Goal: Task Accomplishment & Management: Manage account settings

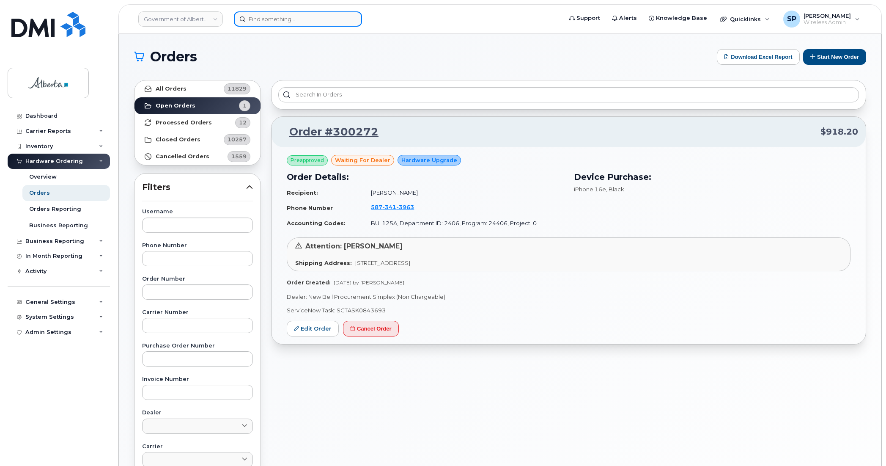
click at [287, 22] on input at bounding box center [298, 18] width 128 height 15
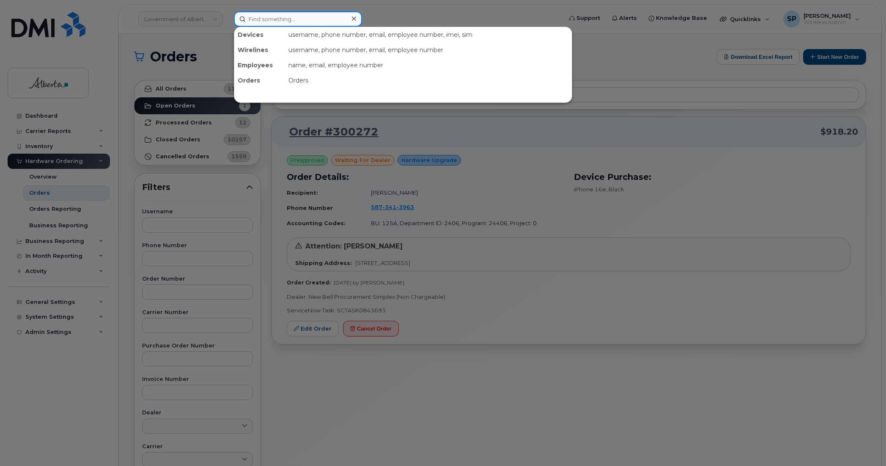
paste input "4037429831"
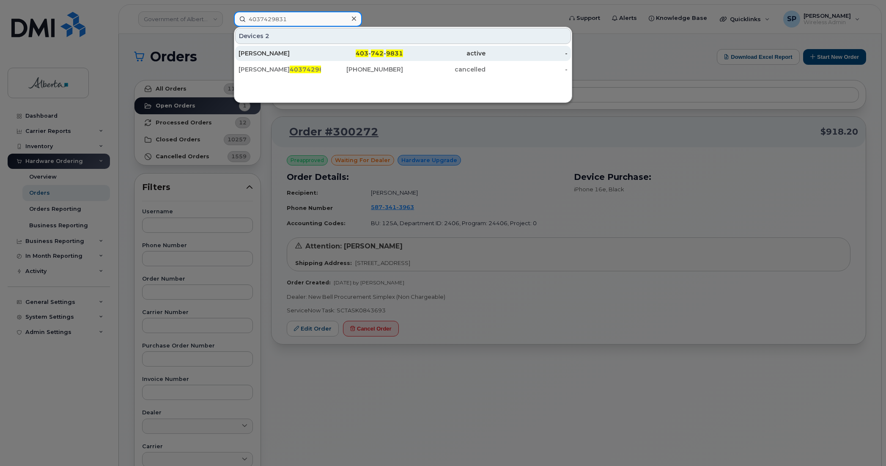
type input "4037429831"
click at [285, 56] on div "[PERSON_NAME]" at bounding box center [280, 53] width 83 height 8
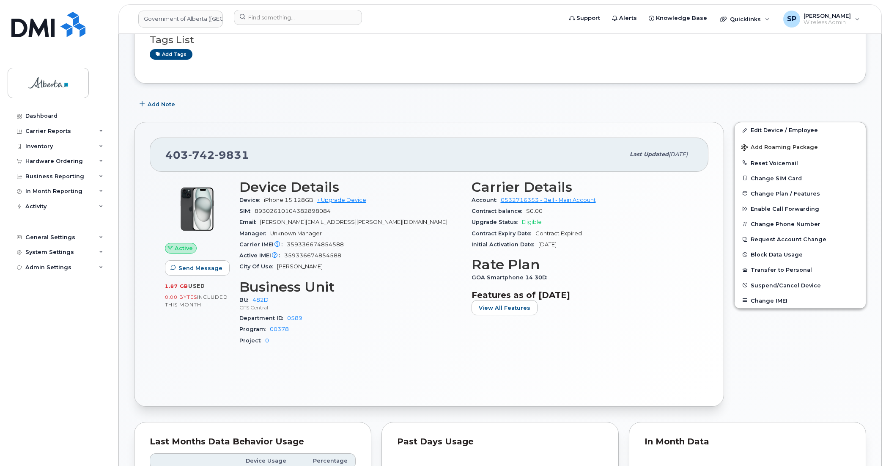
scroll to position [177, 0]
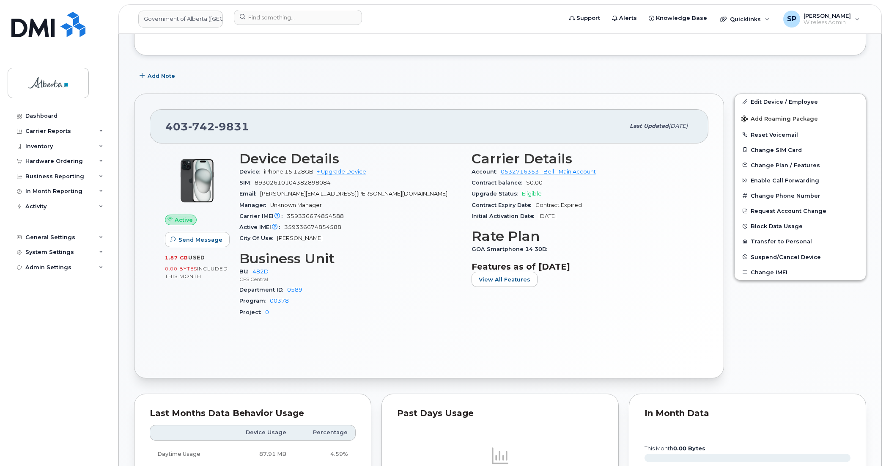
click at [25, 375] on div "Dashboard Carrier Reports Monthly Billing Data Daily Data Pooling Data Behavior…" at bounding box center [60, 280] width 105 height 345
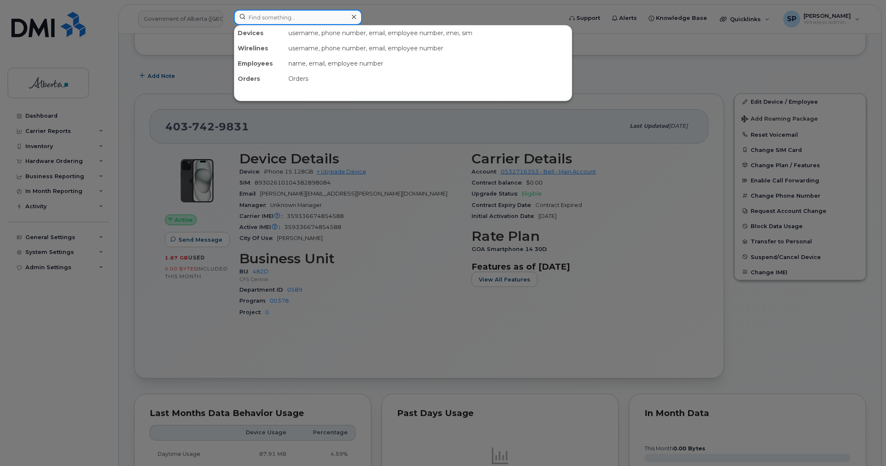
click at [264, 18] on input at bounding box center [298, 17] width 128 height 15
paste input "4037429831"
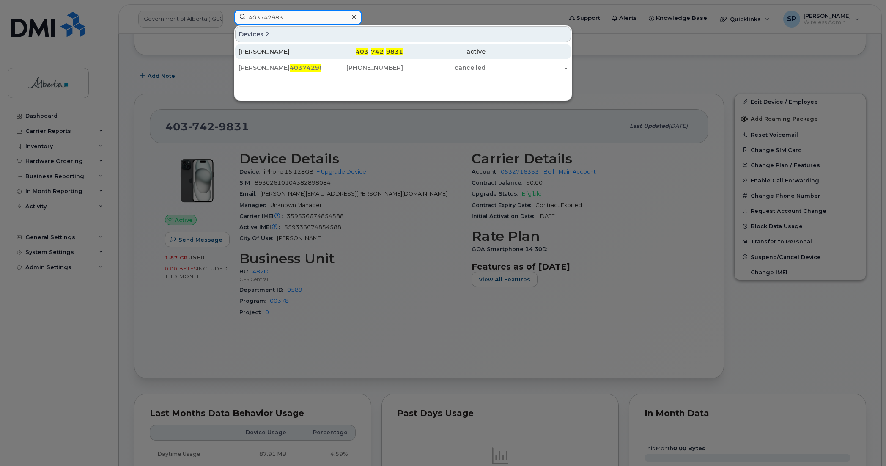
type input "4037429831"
click at [275, 51] on div "Jaimie Griffiths" at bounding box center [280, 51] width 83 height 8
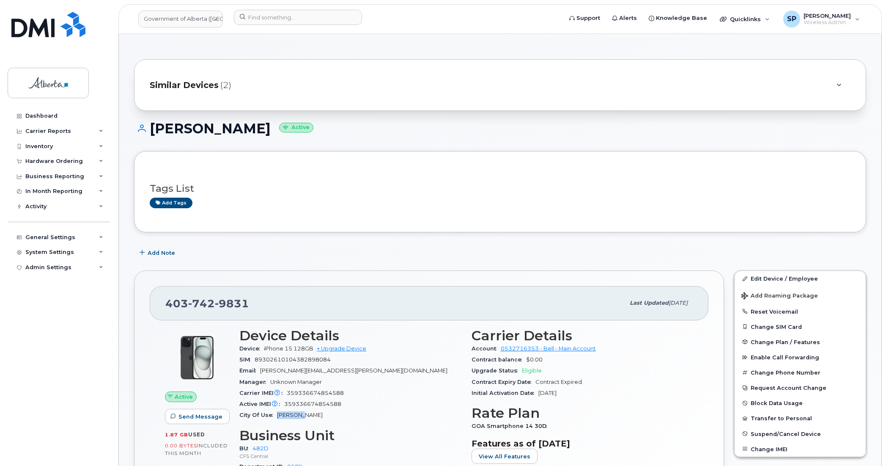
drag, startPoint x: 302, startPoint y: 416, endPoint x: 276, endPoint y: 415, distance: 25.8
click at [276, 415] on div "City Of Use Stettler" at bounding box center [350, 415] width 222 height 11
copy span "Stettler"
click at [757, 278] on link "Edit Device / Employee" at bounding box center [800, 278] width 131 height 15
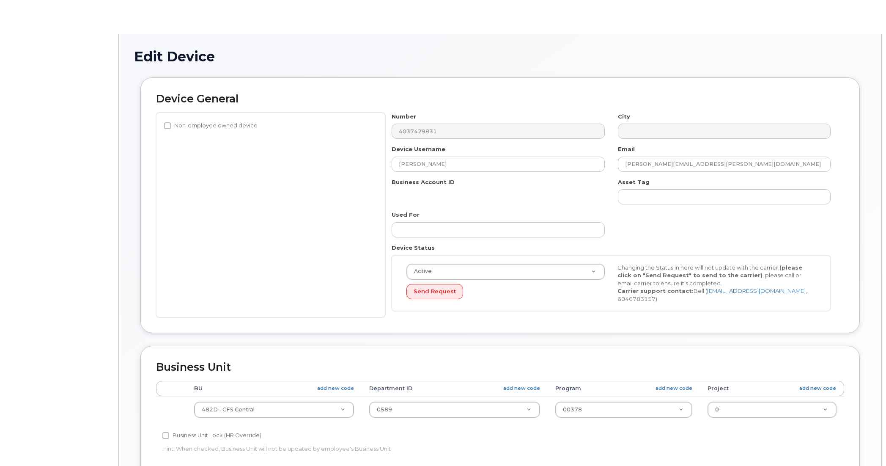
select select "4749742"
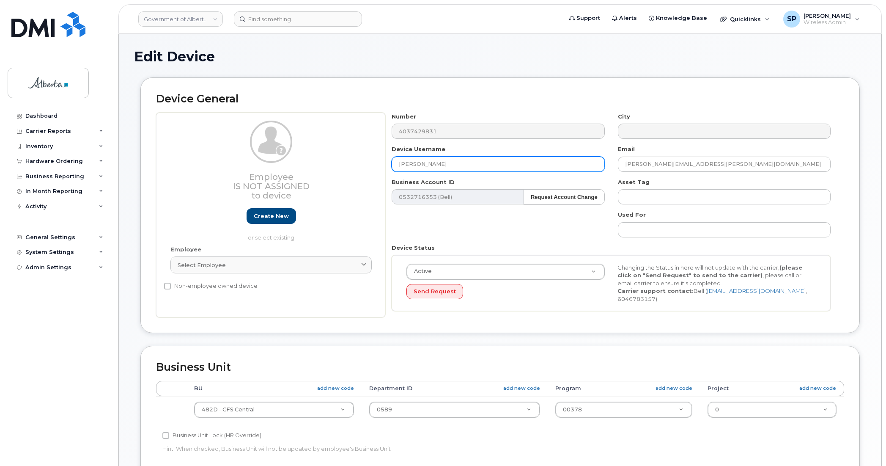
drag, startPoint x: 446, startPoint y: 163, endPoint x: 319, endPoint y: 173, distance: 128.2
click at [319, 173] on div "Employee Is not assigned to device Create new or select existing Employee Selec…" at bounding box center [500, 215] width 688 height 205
paste input "Repurpose Stettler"
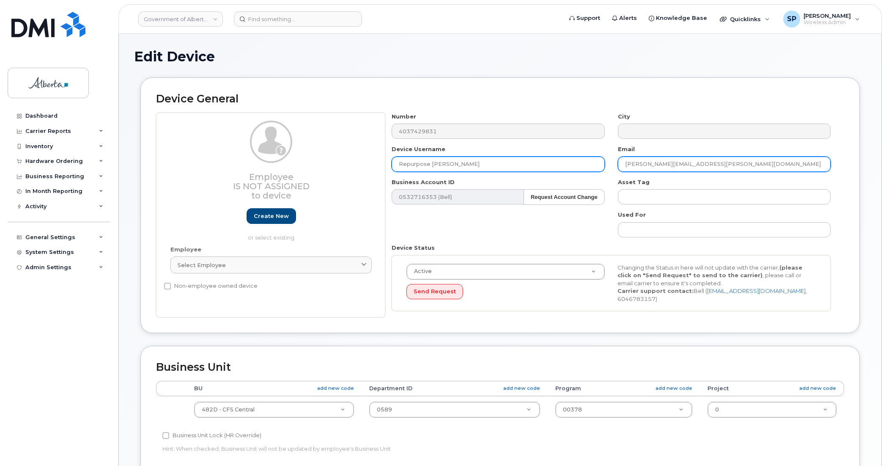
type input "Repurpose [PERSON_NAME]"
drag, startPoint x: 724, startPoint y: 157, endPoint x: 599, endPoint y: 174, distance: 126.0
click at [599, 174] on div "Number 4037429831 City Device Username Repurpose Stettler Email Jaimie.Griffith…" at bounding box center [611, 215] width 452 height 205
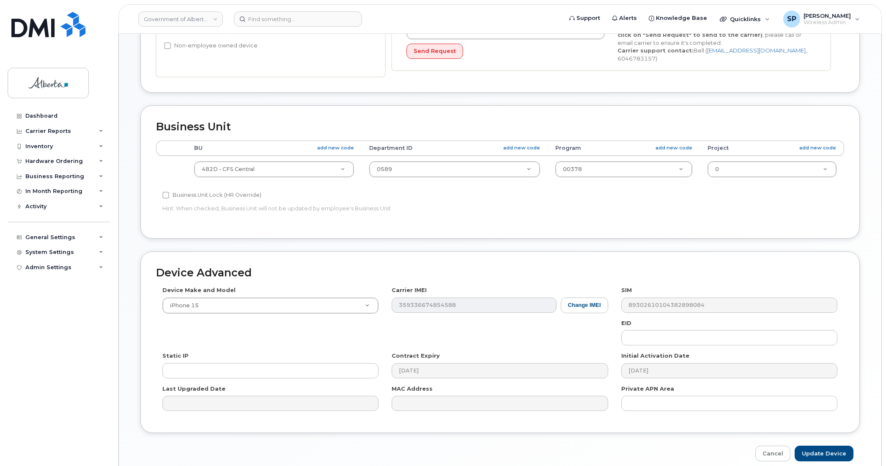
scroll to position [271, 0]
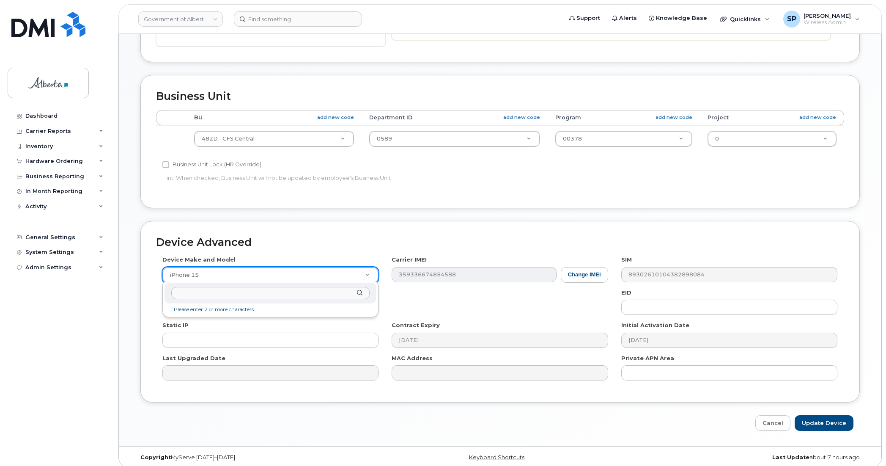
type input "U"
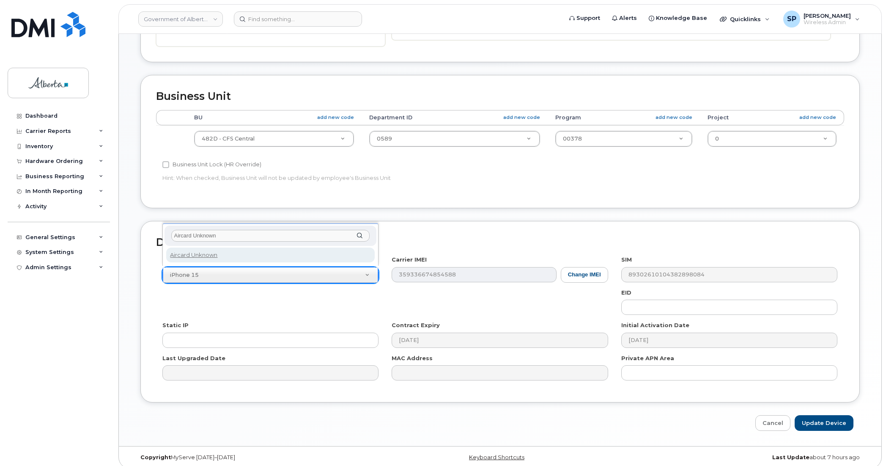
type input "Aircard Unknown"
select select "971"
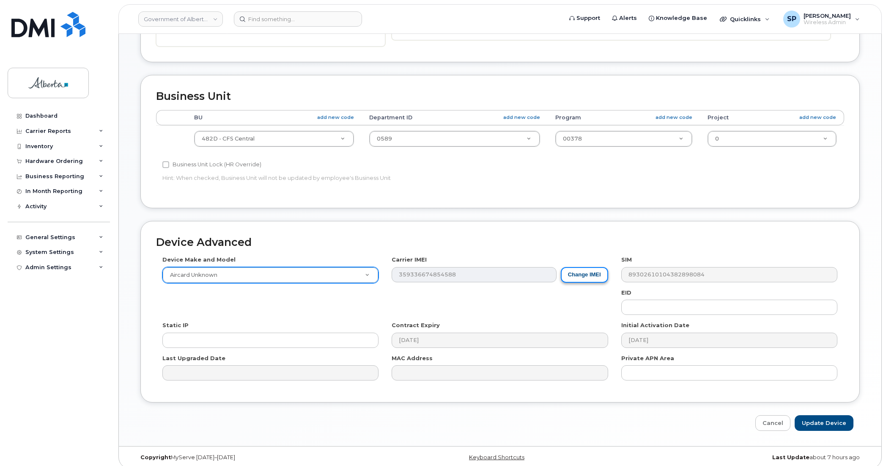
click at [572, 280] on button "Change IMEI" at bounding box center [584, 275] width 47 height 16
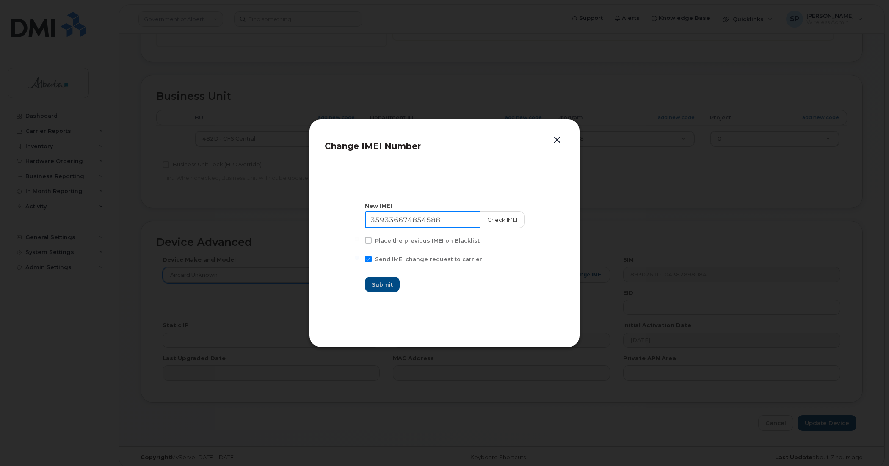
drag, startPoint x: 340, startPoint y: 213, endPoint x: 299, endPoint y: 214, distance: 40.6
click at [299, 214] on div "Change IMEI Number New IMEI 359336674854588 Check IMEI Place the previous IMEI …" at bounding box center [444, 233] width 889 height 466
type input "111111111111111"
click at [383, 284] on span "Submit" at bounding box center [382, 285] width 21 height 8
type input "111111111111111"
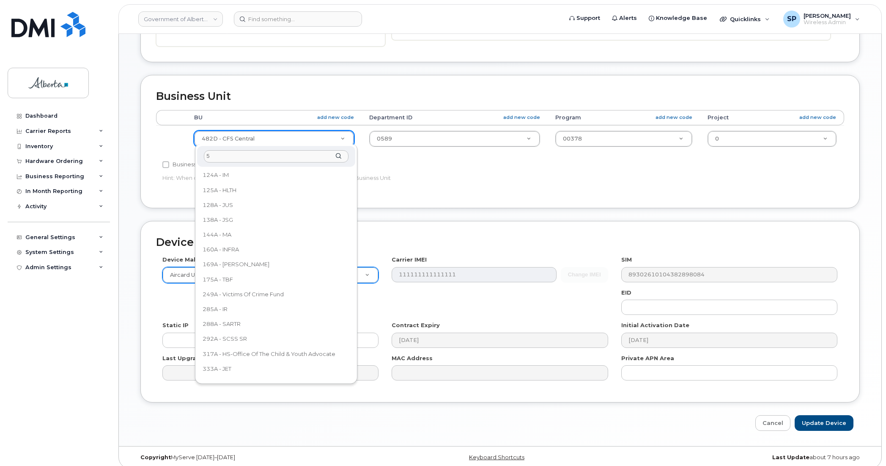
scroll to position [0, 0]
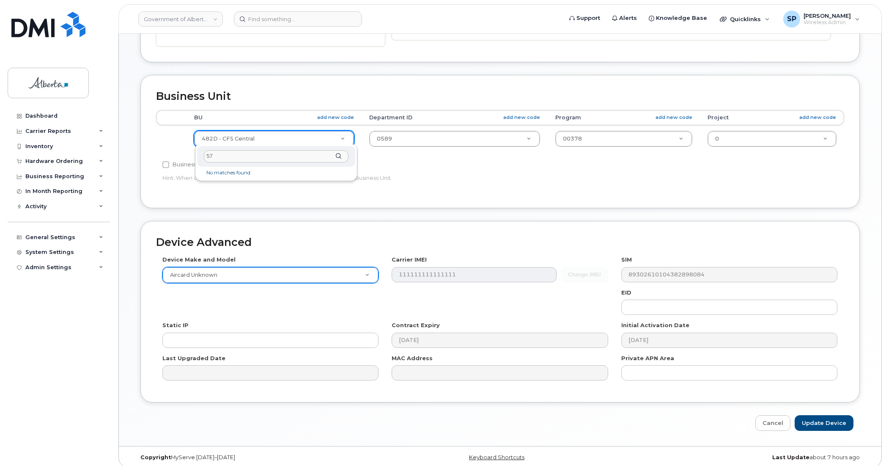
click at [246, 161] on input "57" at bounding box center [276, 156] width 145 height 12
type input "596"
select select "4797729"
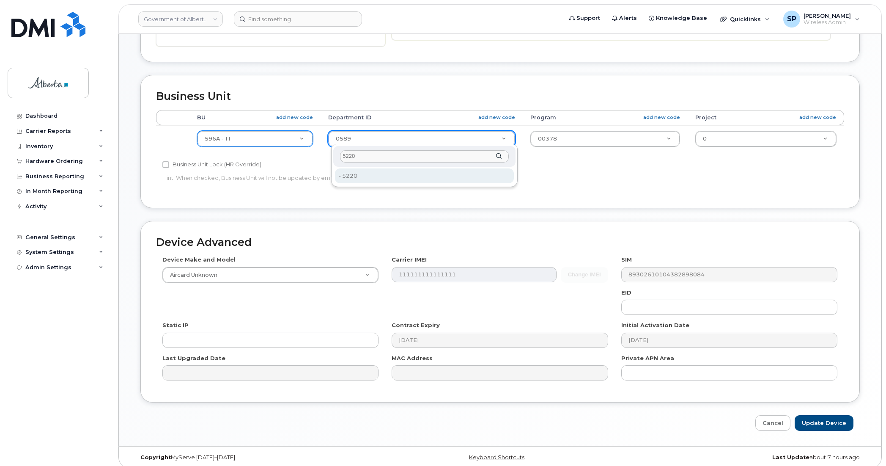
type input "5220"
type input "4802987"
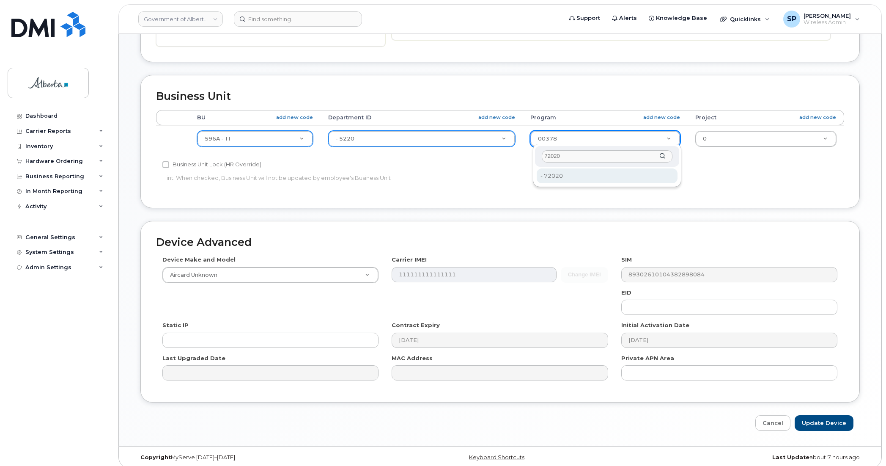
type input "72020"
type input "4803008"
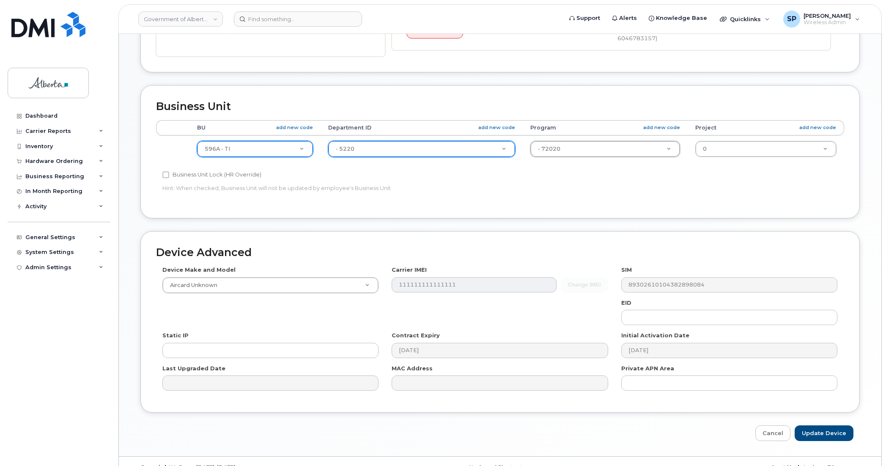
scroll to position [276, 0]
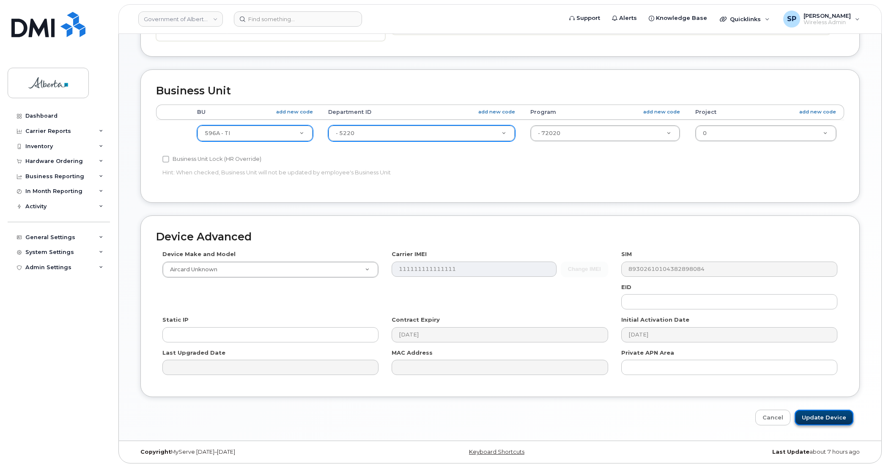
click at [817, 410] on input "Update Device" at bounding box center [824, 418] width 59 height 16
type input "Saving..."
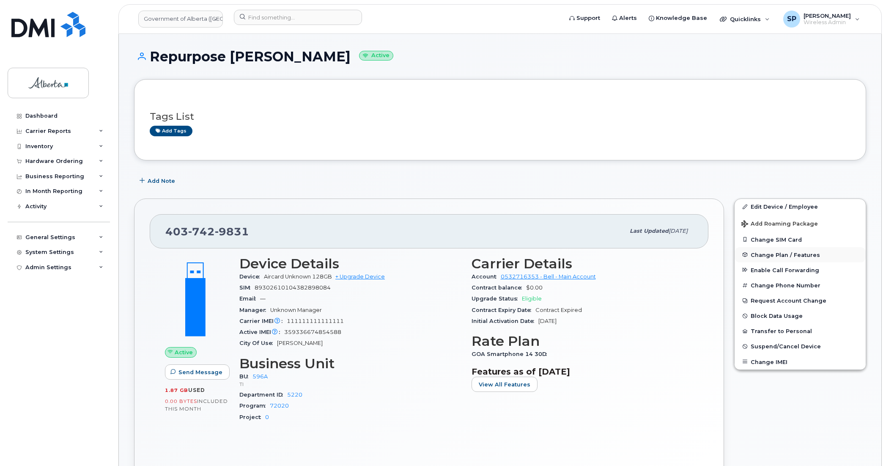
click at [776, 253] on span "Change Plan / Features" at bounding box center [785, 254] width 69 height 6
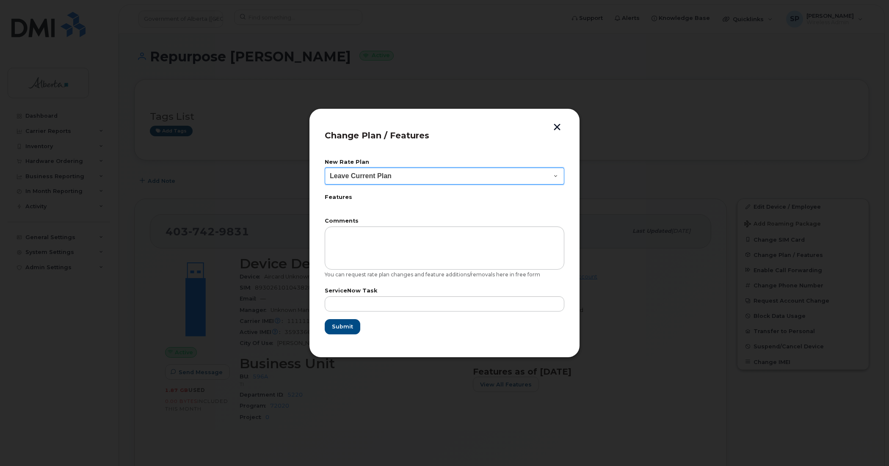
click at [361, 176] on select "Leave Current Plan GOA Data plan 9 30 d GOA–Unlimited Data Plan 9" at bounding box center [444, 176] width 239 height 17
select select "1790211"
click at [325, 168] on select "Leave Current Plan GOA Data plan 9 30 d GOA–Unlimited Data Plan 9" at bounding box center [444, 176] width 239 height 17
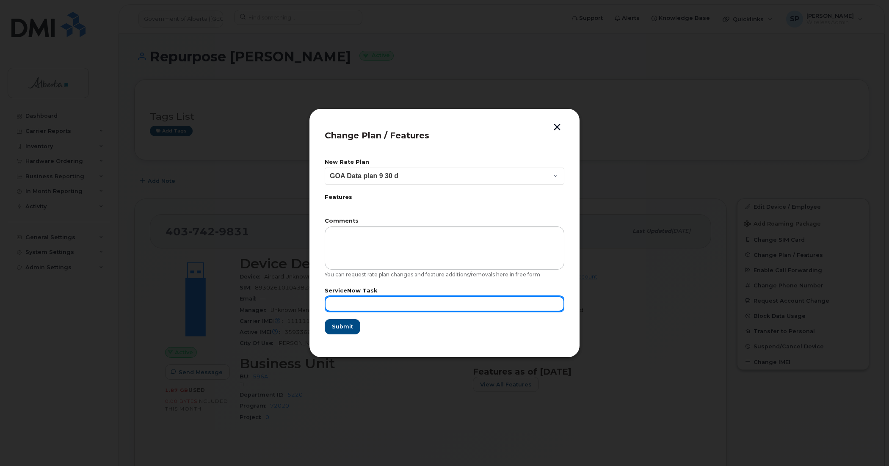
click at [422, 307] on input "text" at bounding box center [444, 303] width 239 height 15
paste input "SCTASK0841210"
type input "SCTASK0841210"
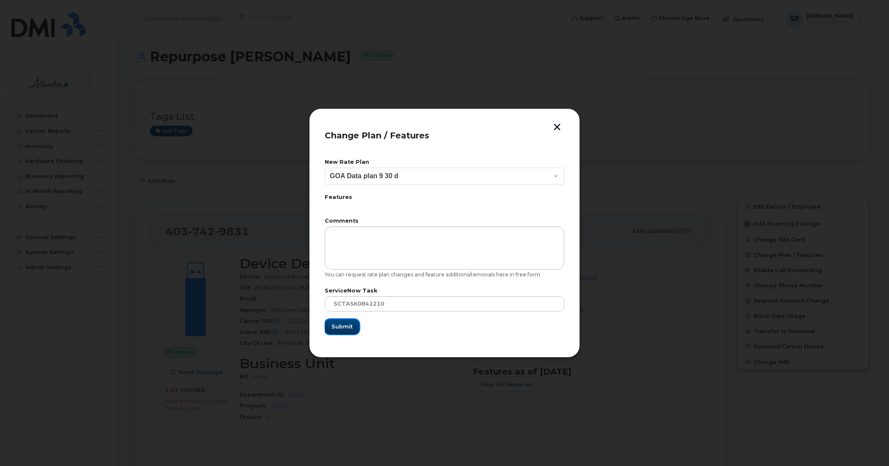
drag, startPoint x: 337, startPoint y: 331, endPoint x: 337, endPoint y: 326, distance: 5.1
click at [337, 326] on button "Submit" at bounding box center [342, 326] width 35 height 15
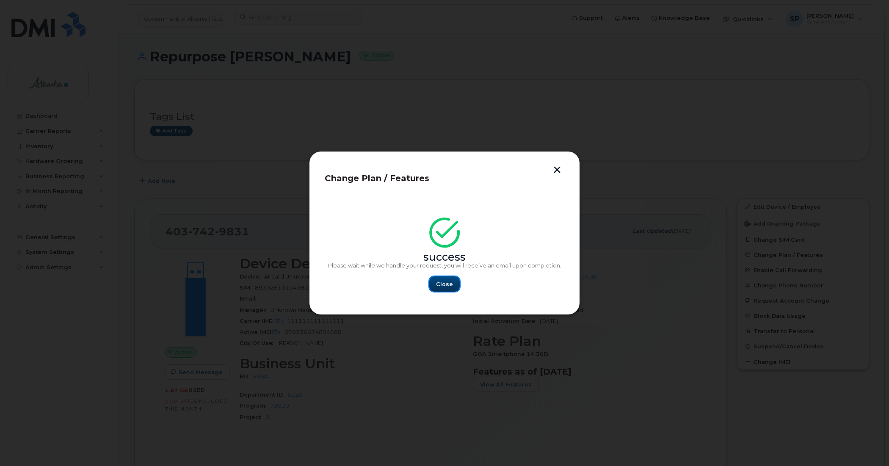
click at [447, 284] on span "Close" at bounding box center [444, 284] width 17 height 8
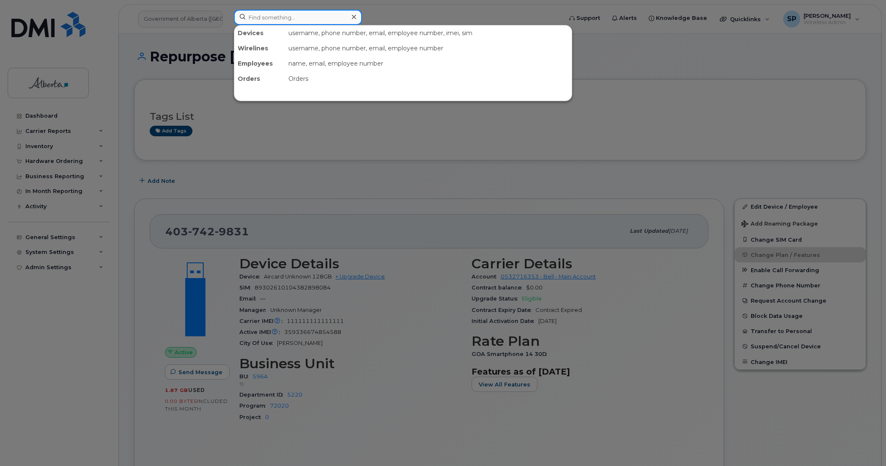
click at [297, 14] on input at bounding box center [298, 17] width 128 height 15
paste input "7808877056"
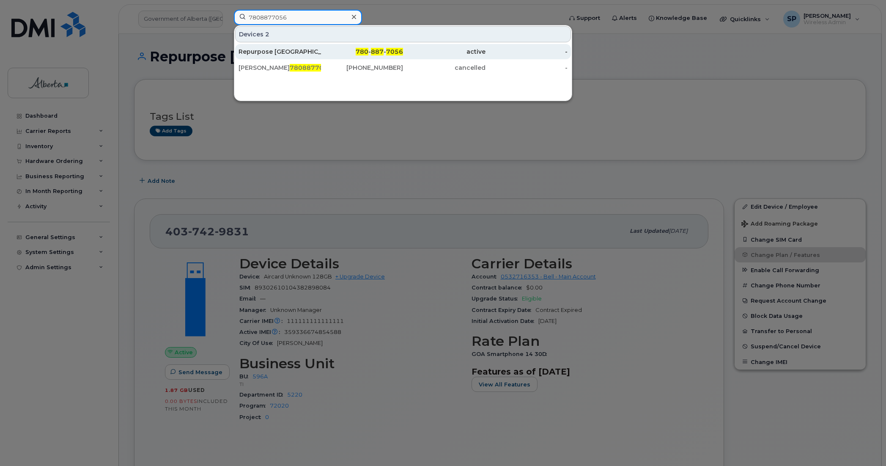
type input "7808877056"
click at [288, 53] on div "Repurpose [GEOGRAPHIC_DATA]" at bounding box center [280, 51] width 83 height 8
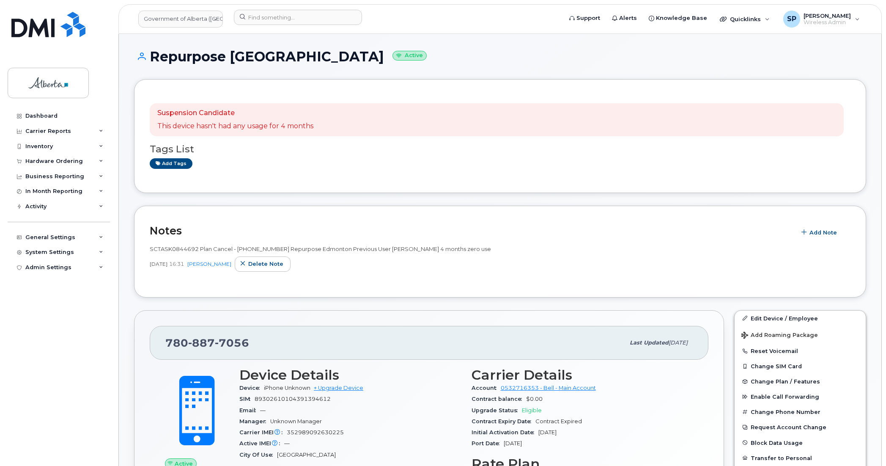
click at [10, 325] on div "Dashboard Carrier Reports Monthly Billing Data Daily Data Pooling Data Behavior…" at bounding box center [60, 280] width 105 height 345
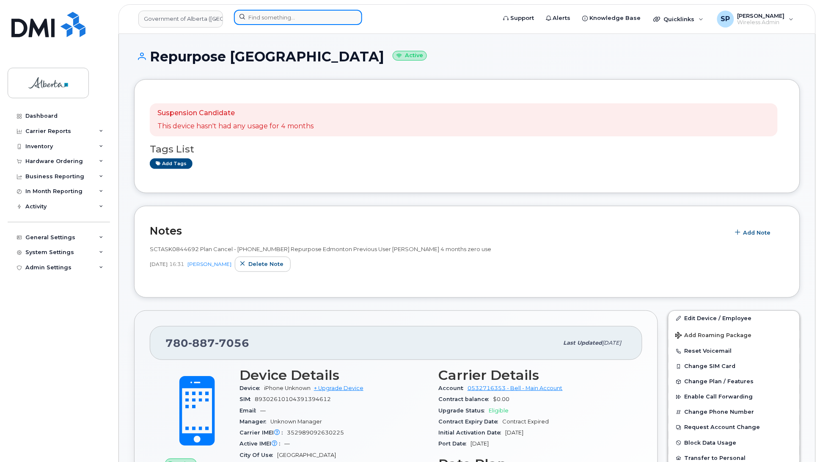
click at [289, 11] on input at bounding box center [298, 17] width 128 height 15
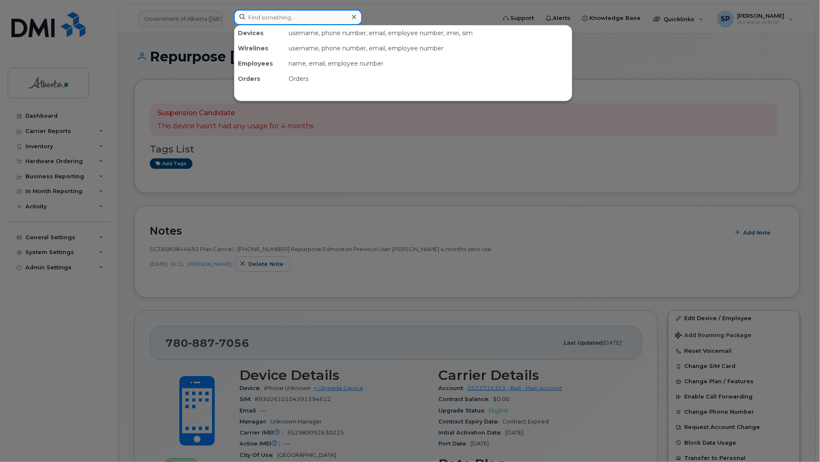
paste input "7802429259"
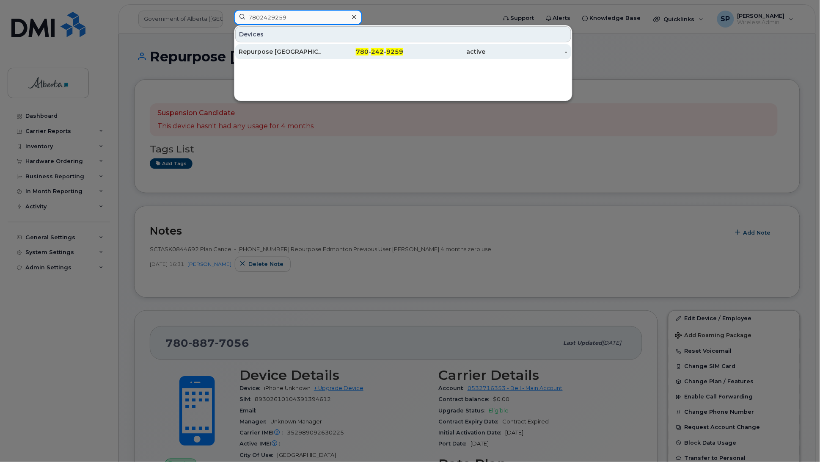
type input "7802429259"
click at [277, 52] on div "Repurpose [GEOGRAPHIC_DATA]" at bounding box center [280, 51] width 83 height 8
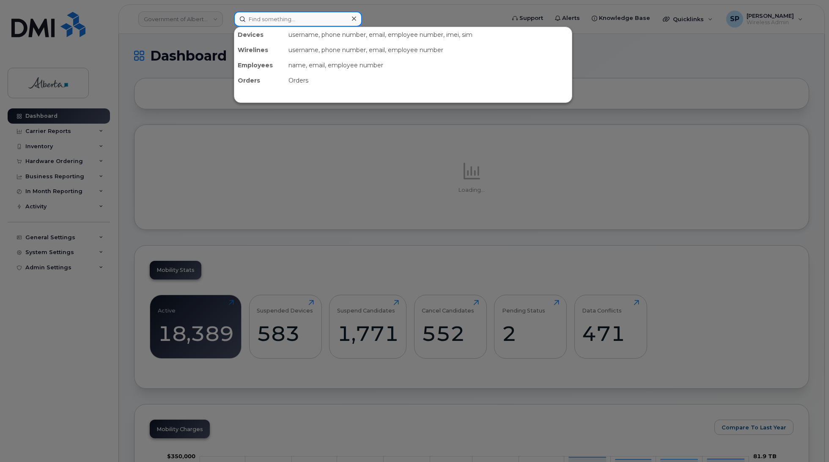
click at [288, 18] on input at bounding box center [298, 18] width 128 height 15
paste input "7804460178"
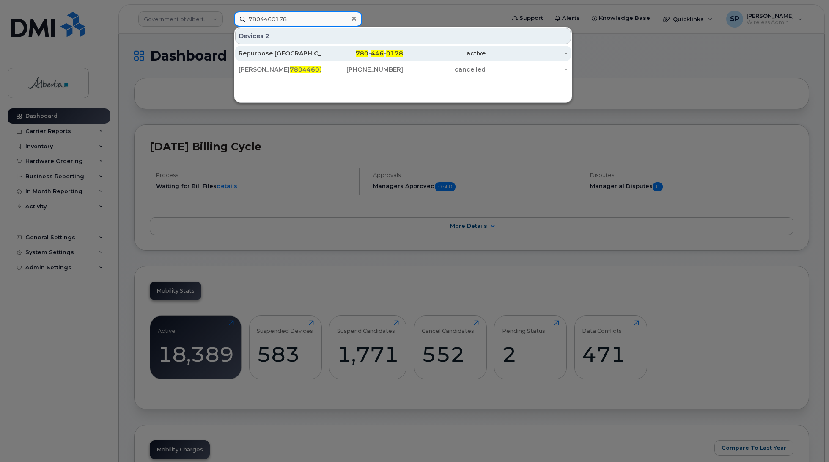
type input "7804460178"
click at [270, 54] on div "Repurpose Edmonton" at bounding box center [280, 53] width 83 height 8
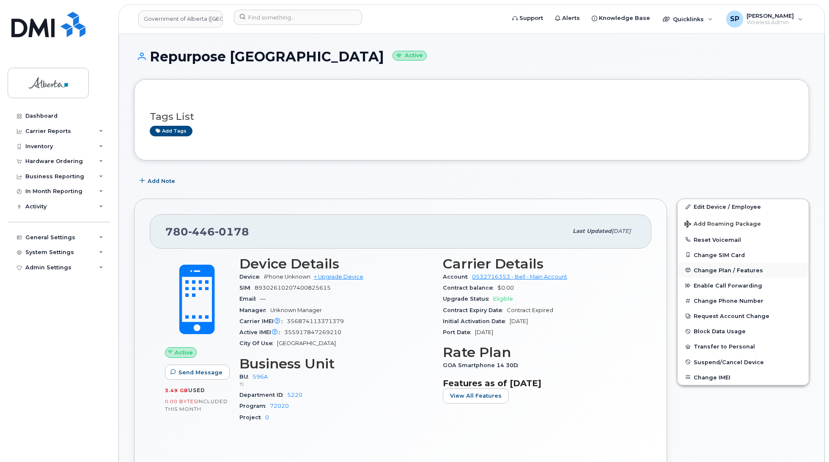
click at [720, 270] on span "Change Plan / Features" at bounding box center [728, 270] width 69 height 6
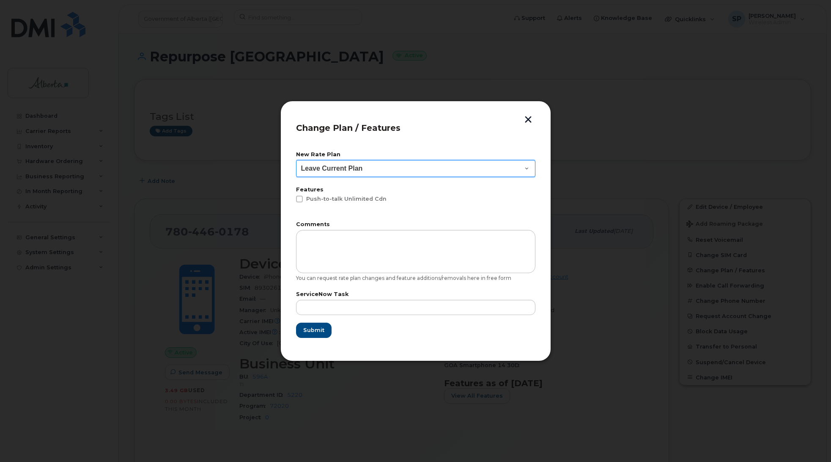
click at [336, 168] on select "Leave Current Plan GOA - Voice Plan 5 GOA Unlimited Smartphone 14 GOA-Voice Pla…" at bounding box center [415, 168] width 239 height 17
click at [526, 121] on button "button" at bounding box center [528, 120] width 13 height 9
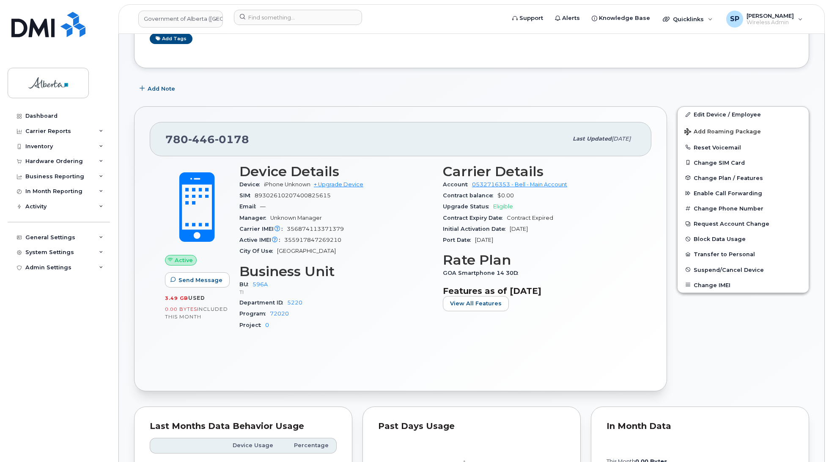
scroll to position [63, 0]
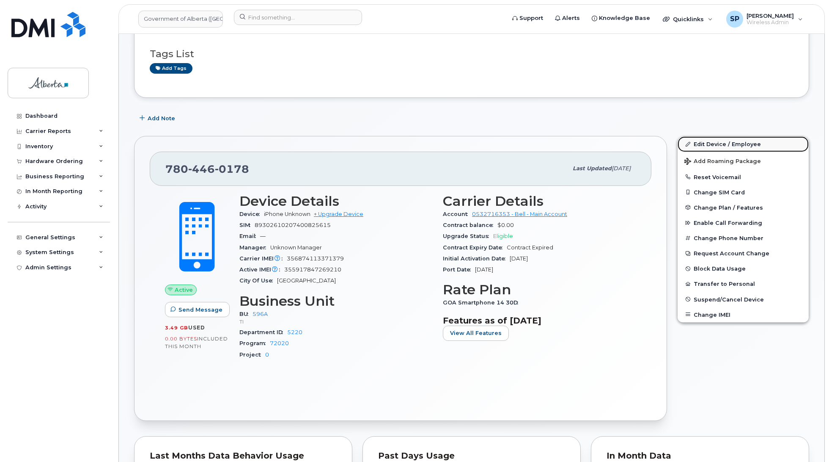
click at [713, 144] on link "Edit Device / Employee" at bounding box center [743, 143] width 131 height 15
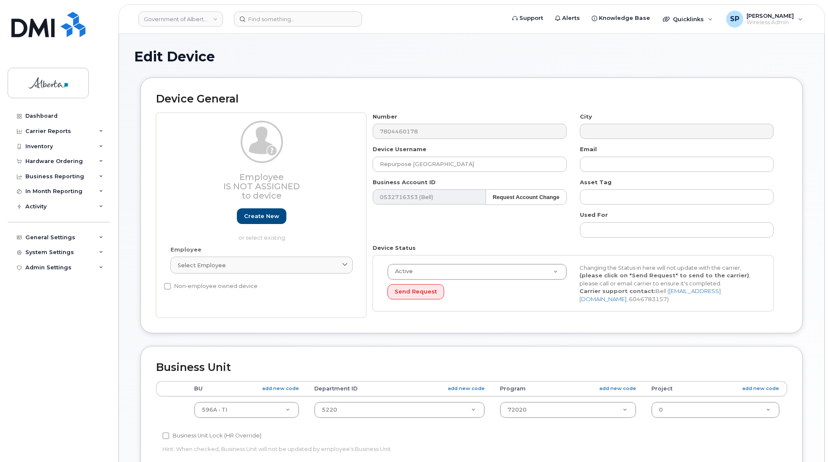
select select "4797729"
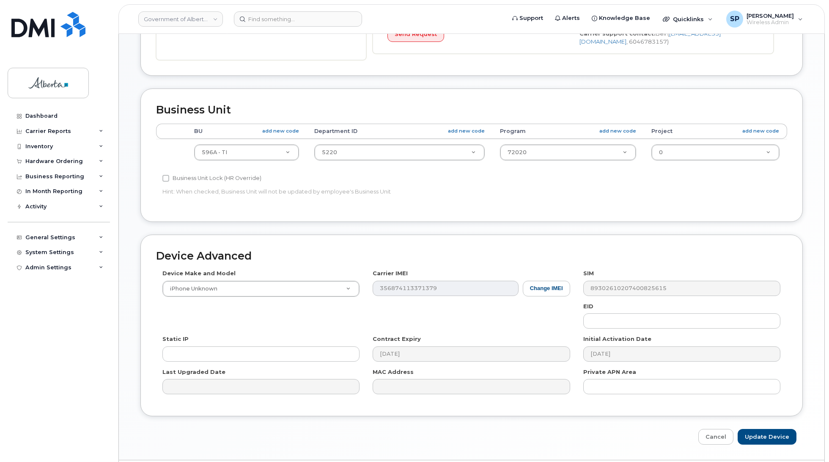
scroll to position [279, 0]
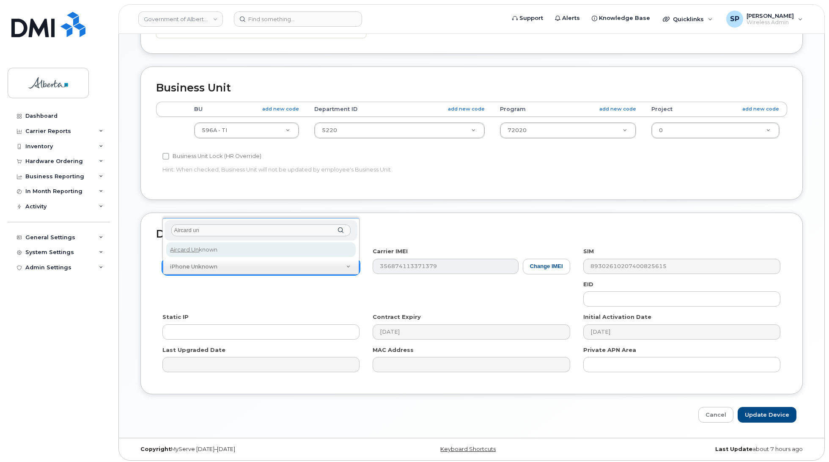
type input "Aircard un"
select select "971"
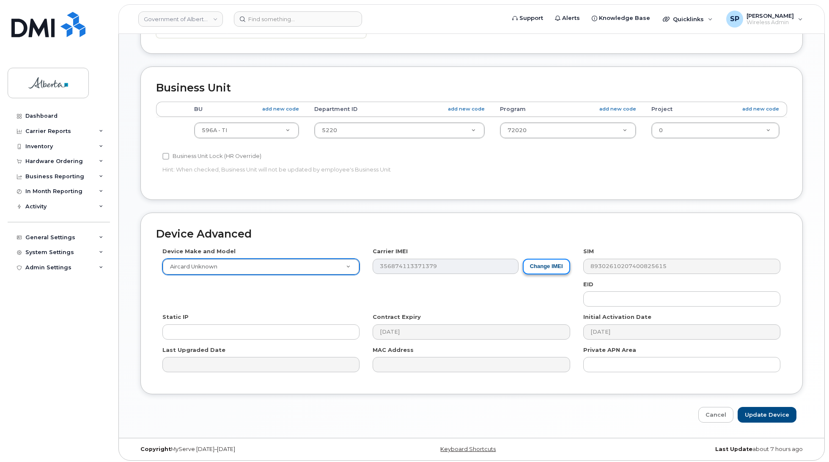
click at [554, 269] on button "Change IMEI" at bounding box center [546, 267] width 47 height 16
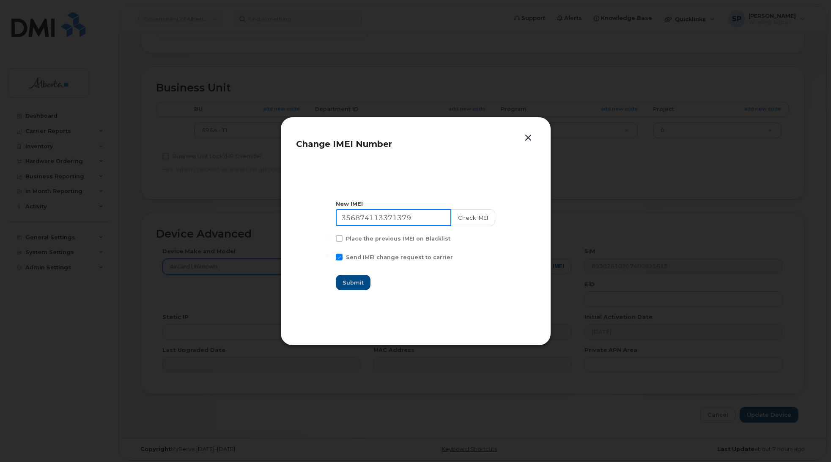
drag, startPoint x: 433, startPoint y: 218, endPoint x: 322, endPoint y: 216, distance: 111.3
click at [322, 216] on section "New IMEI [TECHNICAL_ID] Check IMEI Place the previous IMEI on Blacklist Send IM…" at bounding box center [415, 244] width 239 height 169
type input "111111111111111"
click at [362, 283] on span "Submit" at bounding box center [353, 282] width 21 height 8
type input "111111111111111"
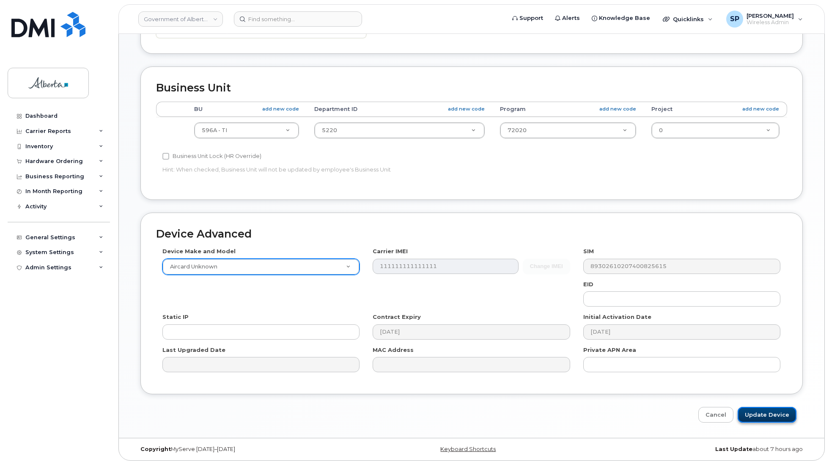
click at [779, 419] on input "Update Device" at bounding box center [767, 415] width 59 height 16
type input "Saving..."
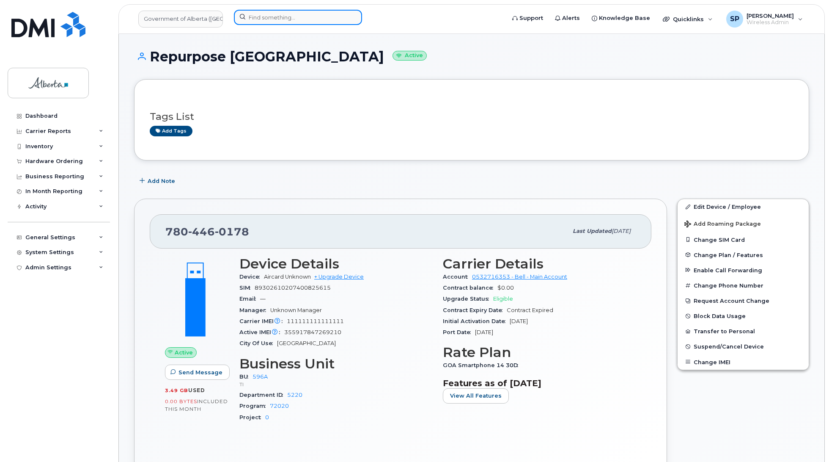
click at [305, 18] on input at bounding box center [298, 17] width 128 height 15
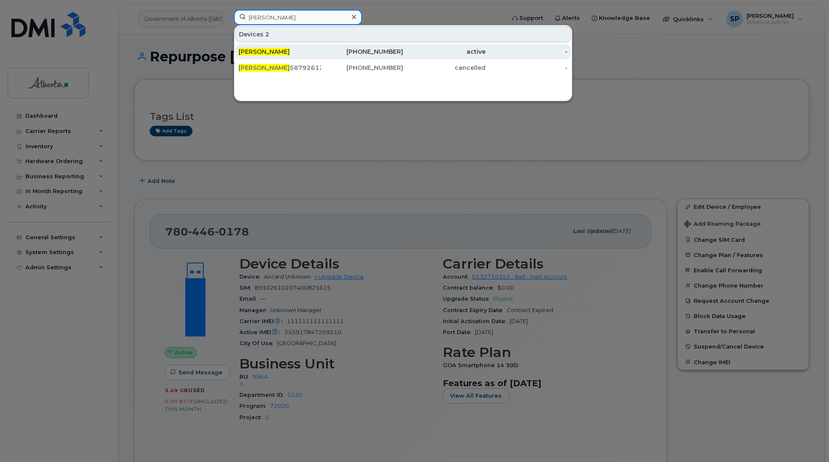
type input "[PERSON_NAME]"
click at [372, 53] on div "[PHONE_NUMBER]" at bounding box center [362, 51] width 83 height 8
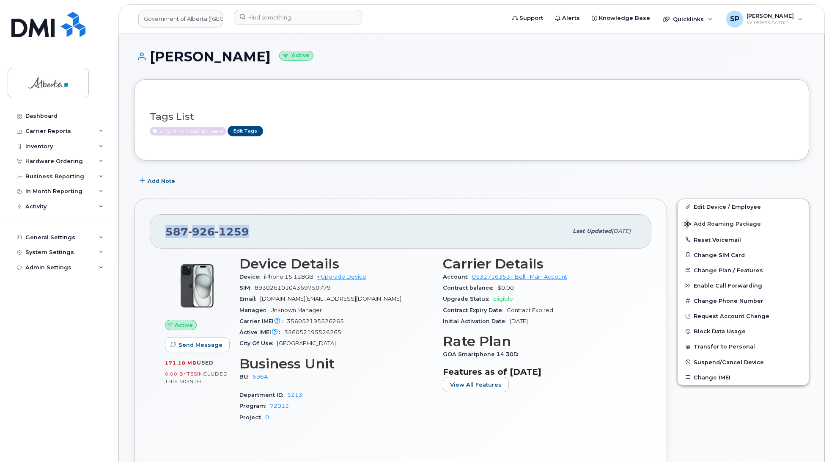
drag, startPoint x: 249, startPoint y: 229, endPoint x: 166, endPoint y: 225, distance: 82.6
click at [166, 225] on div "[PHONE_NUMBER]" at bounding box center [366, 231] width 402 height 18
copy span "[PHONE_NUMBER]"
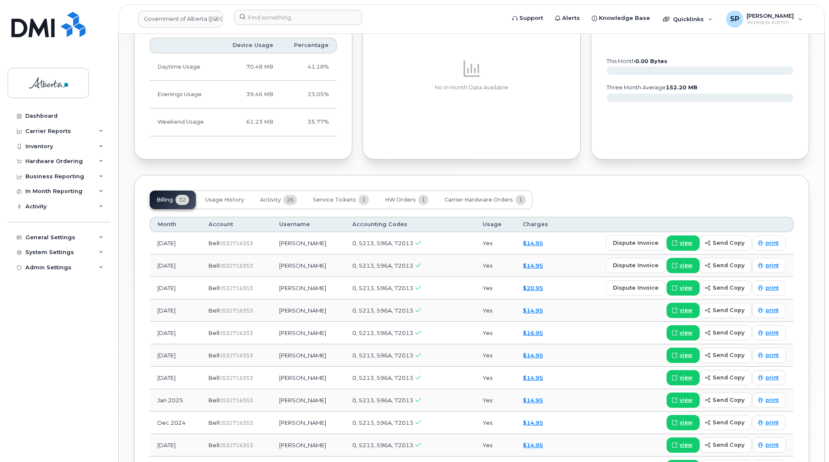
scroll to position [502, 0]
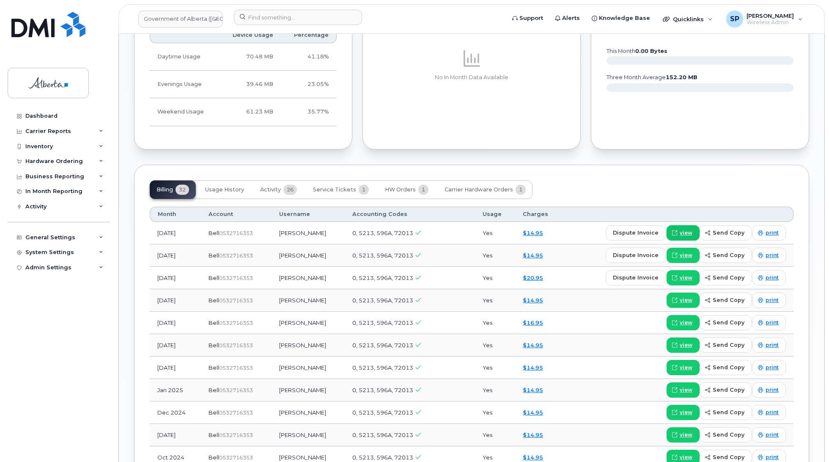
click at [685, 235] on span "view" at bounding box center [686, 233] width 13 height 8
click at [276, 17] on input at bounding box center [298, 17] width 128 height 15
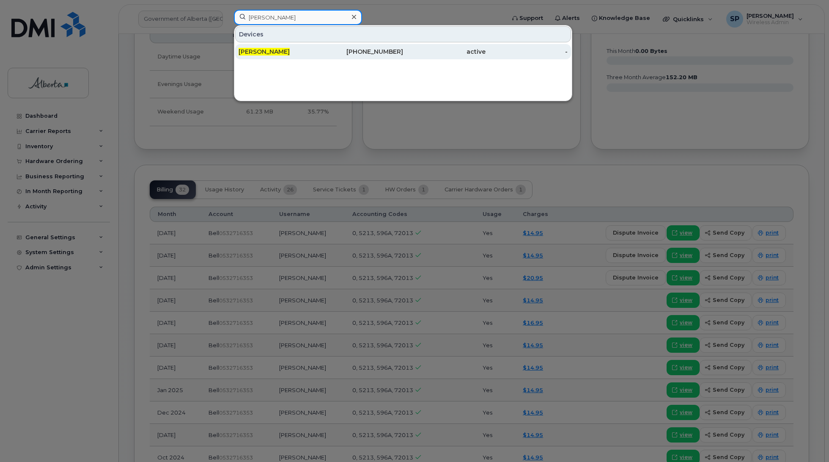
type input "[PERSON_NAME]"
click at [261, 53] on span "[PERSON_NAME]" at bounding box center [264, 52] width 51 height 8
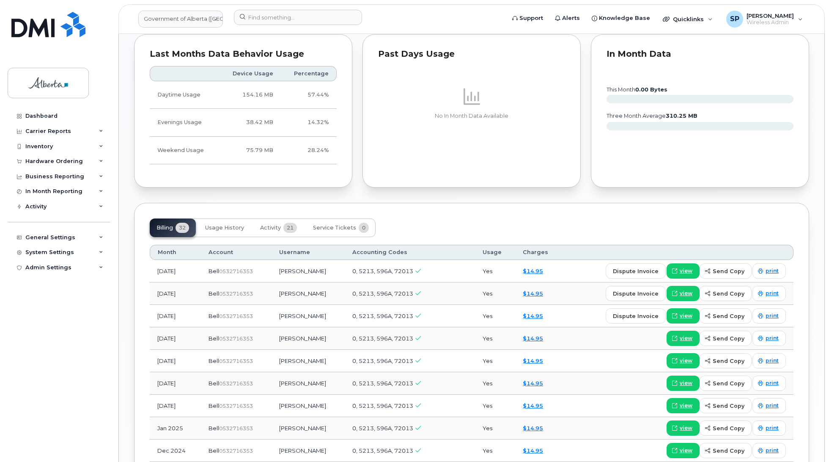
scroll to position [582, 0]
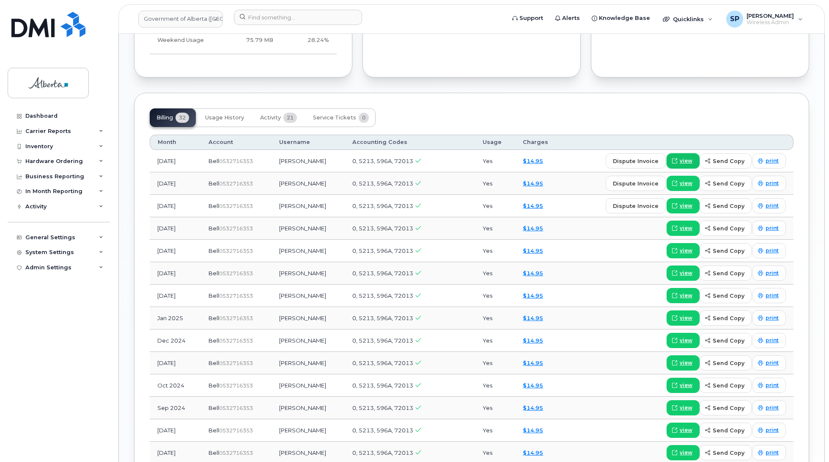
click at [691, 157] on span "view" at bounding box center [686, 161] width 13 height 8
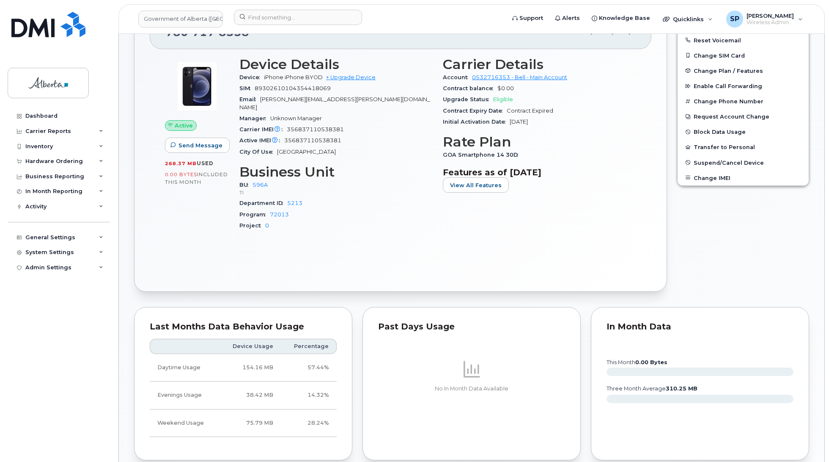
scroll to position [68, 0]
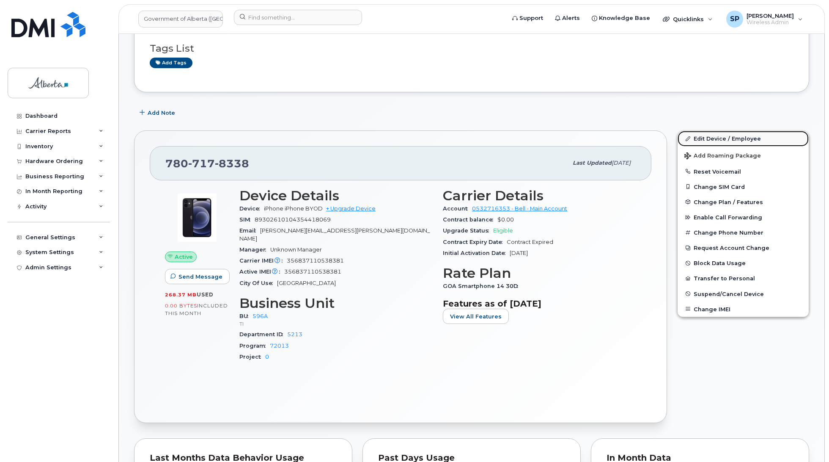
click at [723, 139] on link "Edit Device / Employee" at bounding box center [743, 138] width 131 height 15
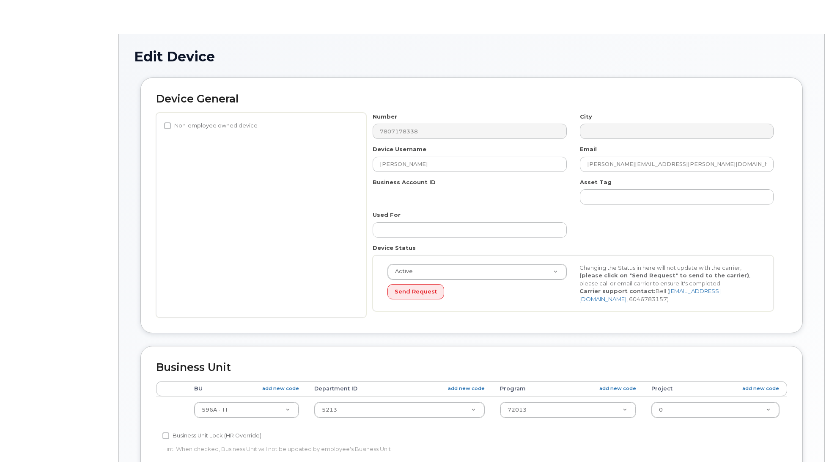
select select "4797729"
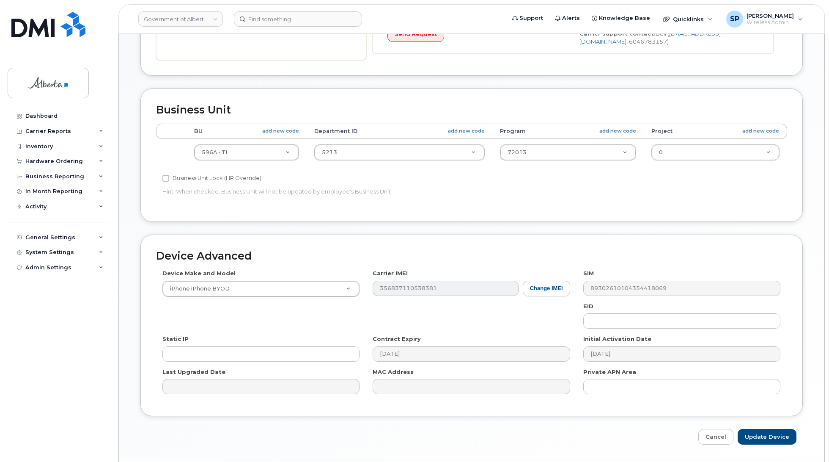
scroll to position [284, 0]
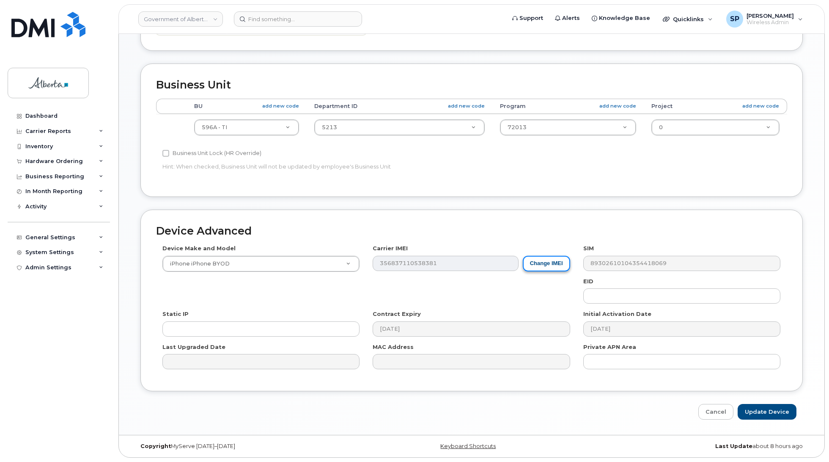
click at [546, 260] on button "Change IMEI" at bounding box center [546, 264] width 47 height 16
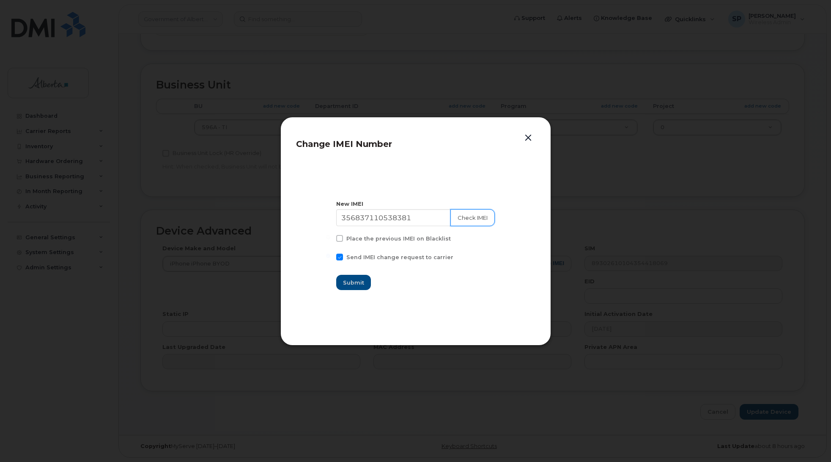
click at [463, 216] on button "Check IMEI" at bounding box center [473, 217] width 44 height 17
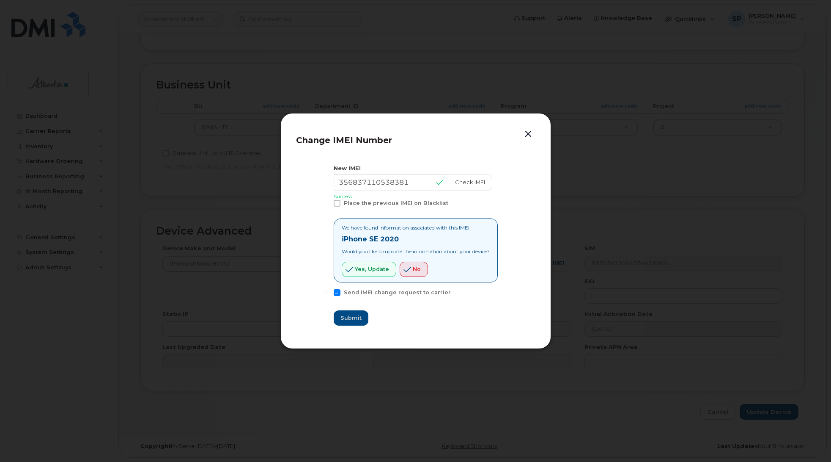
click at [528, 133] on button "button" at bounding box center [528, 134] width 13 height 12
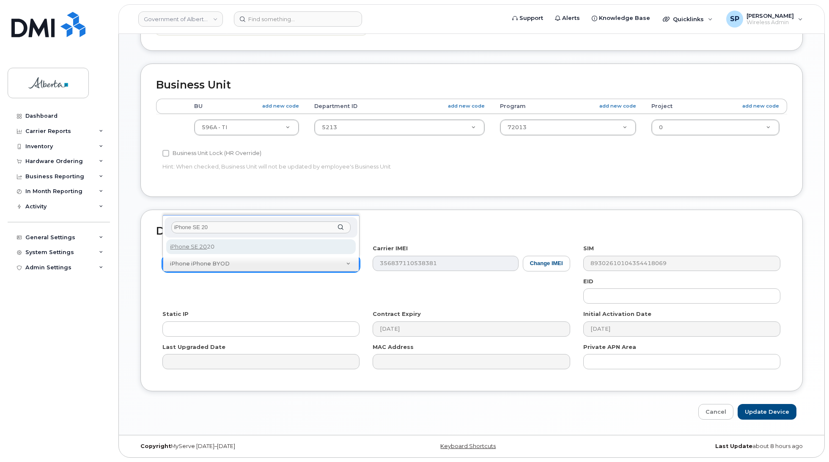
type input "iPhone SE 20"
select select "2621"
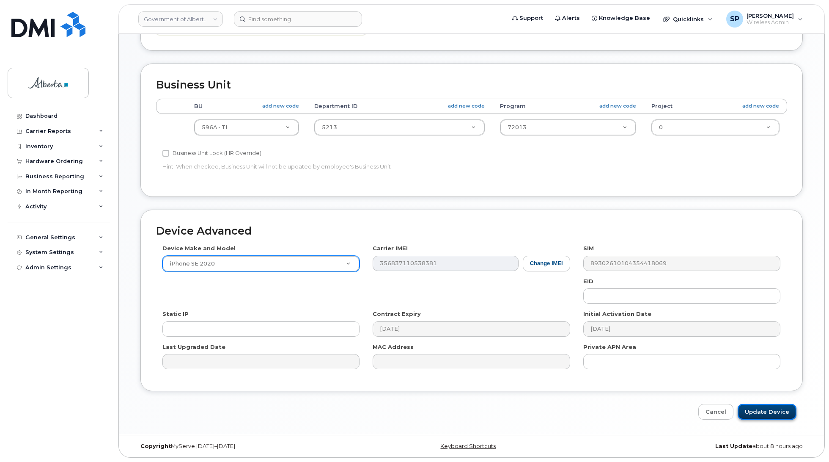
click at [767, 409] on input "Update Device" at bounding box center [767, 412] width 59 height 16
type input "Saving..."
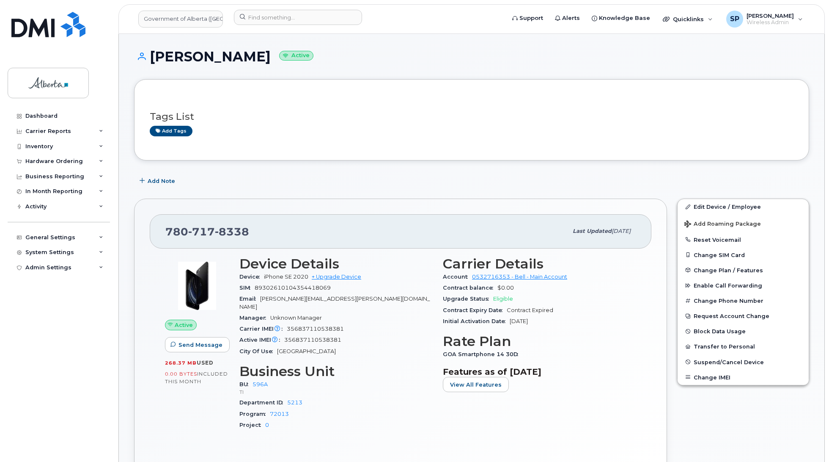
click at [35, 297] on div "Dashboard Carrier Reports Monthly Billing Data Daily Data Pooling Data Behavior…" at bounding box center [60, 278] width 105 height 341
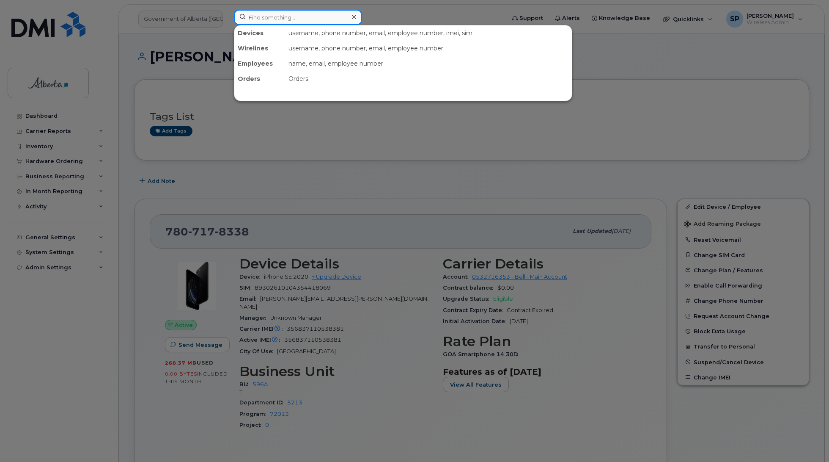
click at [305, 16] on input at bounding box center [298, 17] width 128 height 15
paste input "5875454071"
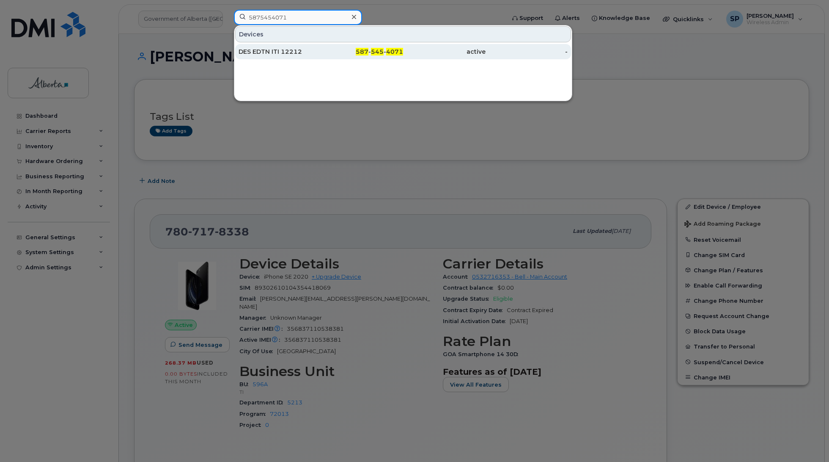
type input "5875454071"
click at [269, 52] on div "DES EDTN ITI 12212" at bounding box center [280, 51] width 83 height 8
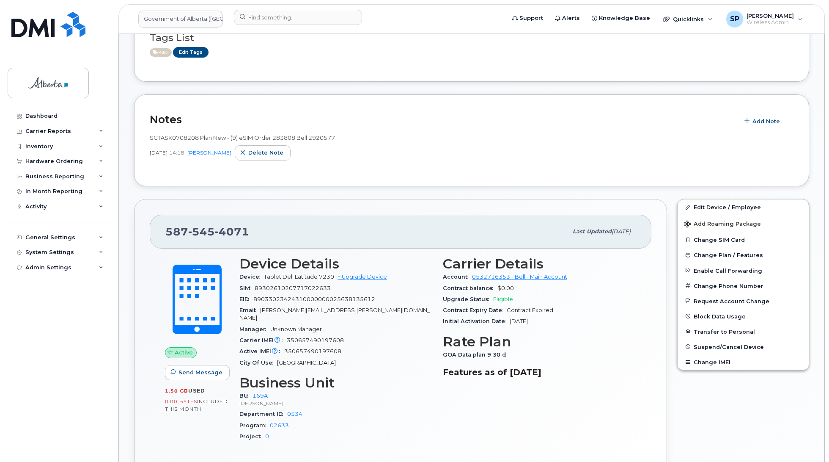
scroll to position [172, 0]
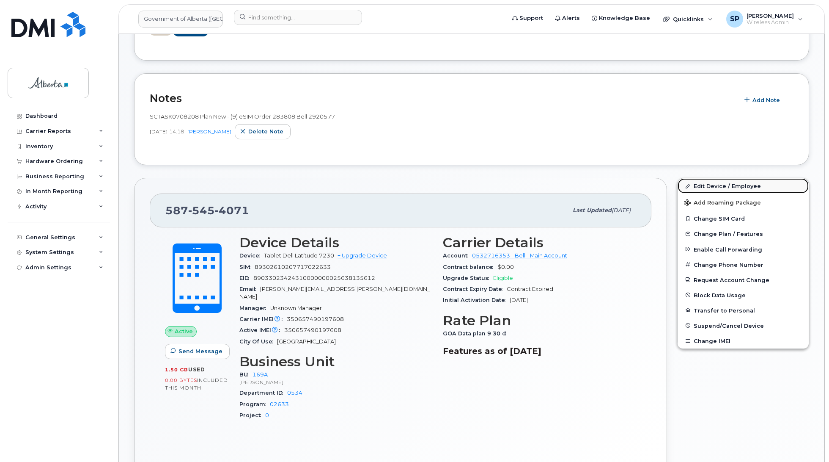
click at [734, 184] on link "Edit Device / Employee" at bounding box center [743, 185] width 131 height 15
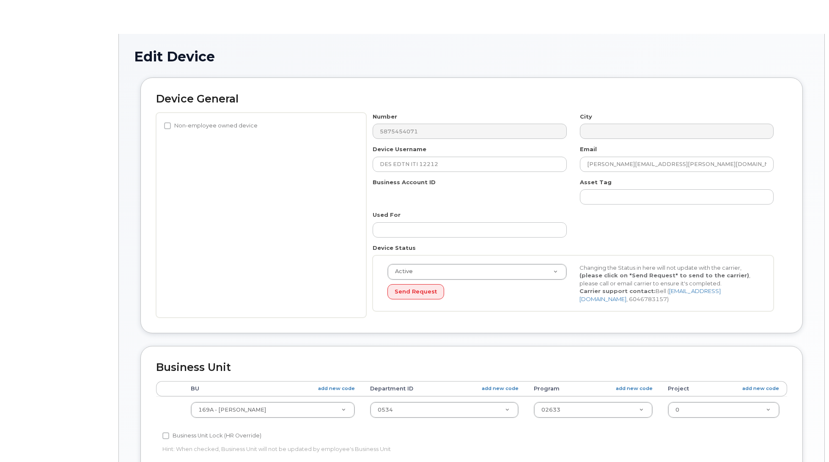
select select "4681667"
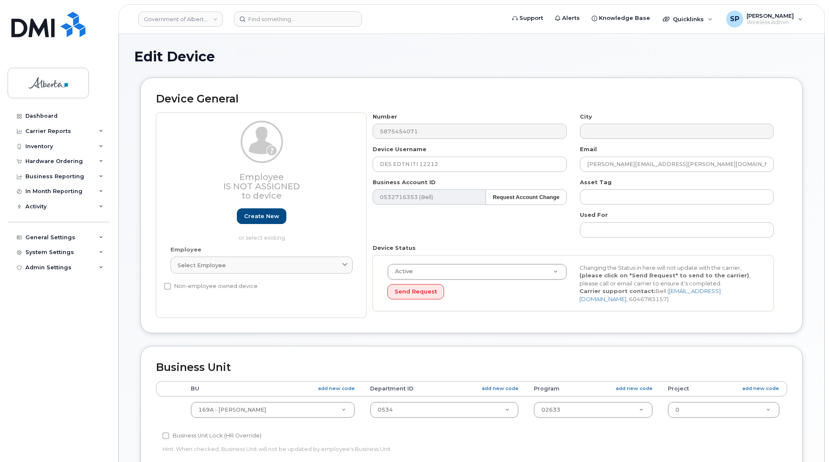
click at [29, 309] on div "Dashboard Carrier Reports Monthly Billing Data Daily Data Pooling Data Behavior…" at bounding box center [60, 278] width 105 height 341
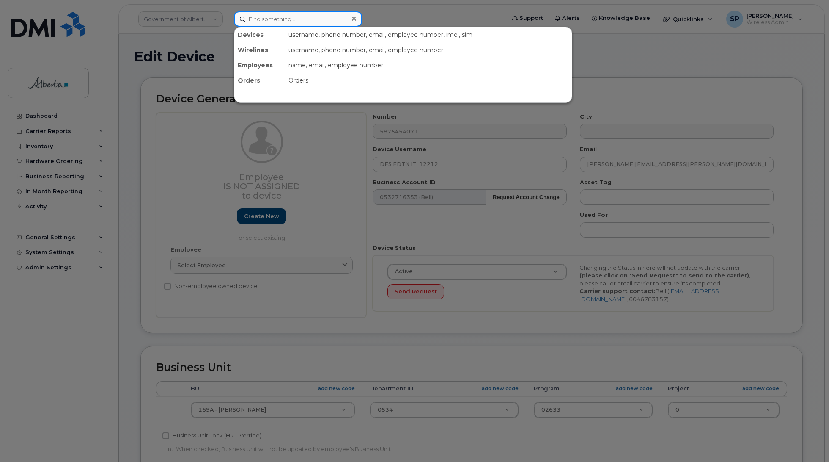
click at [291, 19] on input at bounding box center [298, 18] width 128 height 15
paste input "4038606274"
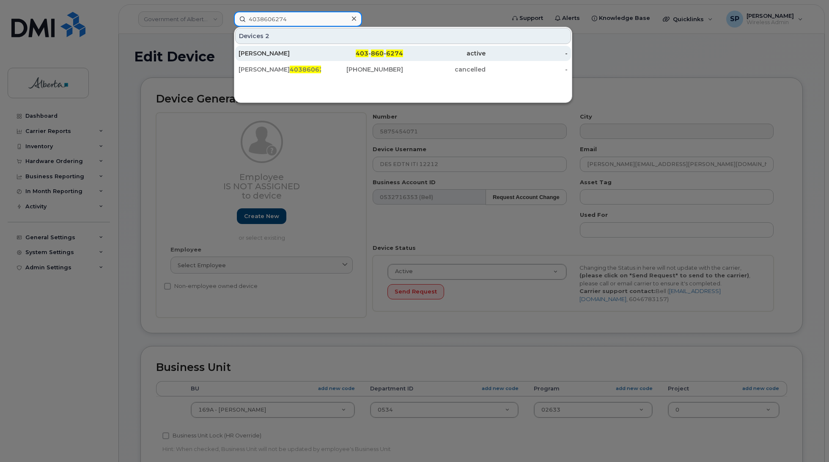
type input "4038606274"
click at [269, 55] on div "[PERSON_NAME]" at bounding box center [280, 53] width 83 height 8
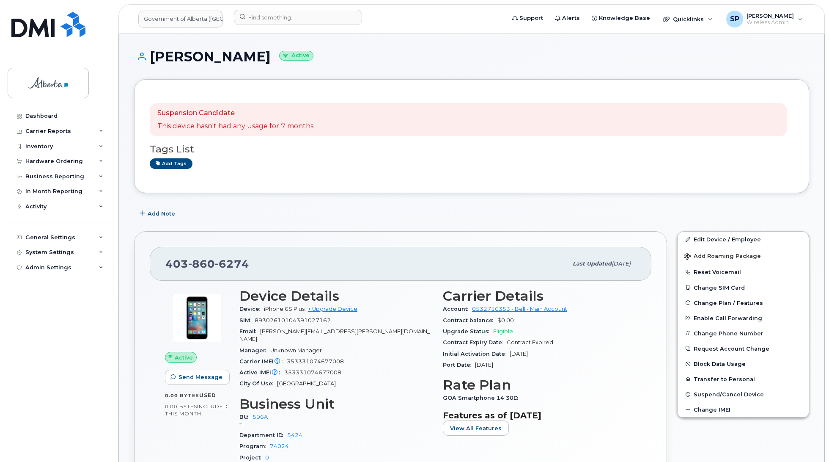
click at [16, 314] on div "Dashboard Carrier Reports Monthly Billing Data Daily Data Pooling Data Behavior…" at bounding box center [60, 278] width 105 height 341
click at [157, 212] on span "Add Note" at bounding box center [162, 213] width 28 height 8
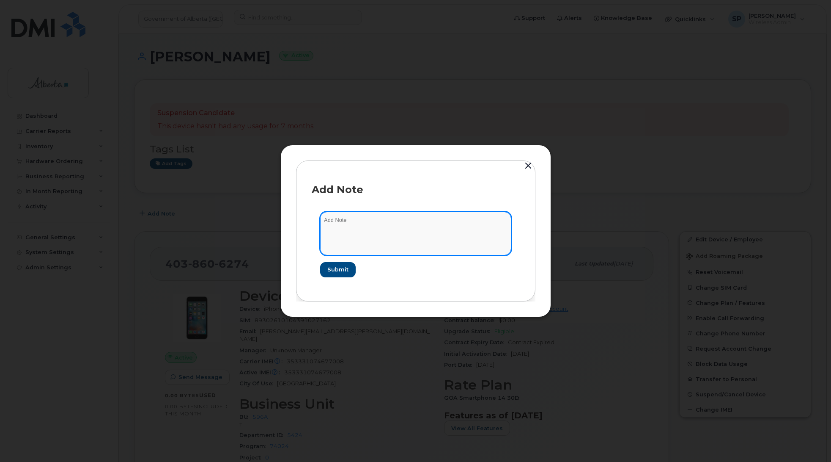
click at [364, 222] on textarea at bounding box center [415, 233] width 191 height 43
paste textarea "SCTASK0841396 Plan Cancel - [PHONE_NUMBER] Repurpose [PERSON_NAME]. Previous us…"
type textarea "SCTASK0841396 Plan Cancel - [PHONE_NUMBER] Repurpose [PERSON_NAME]. Previous us…"
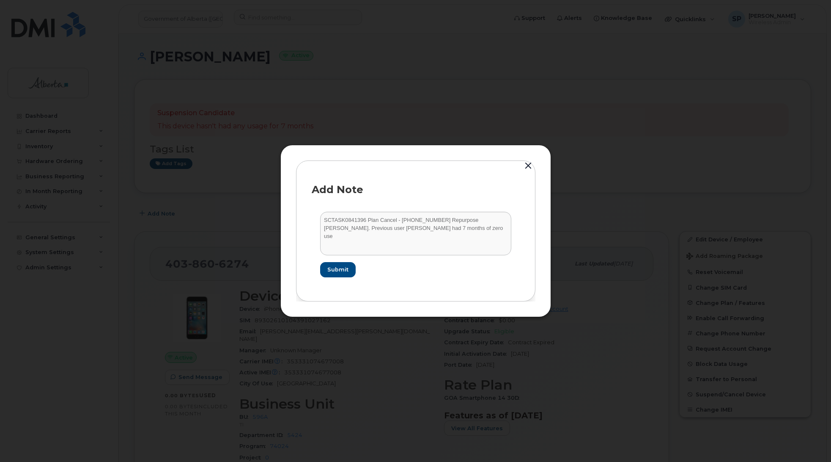
click at [531, 165] on button "button" at bounding box center [528, 166] width 13 height 12
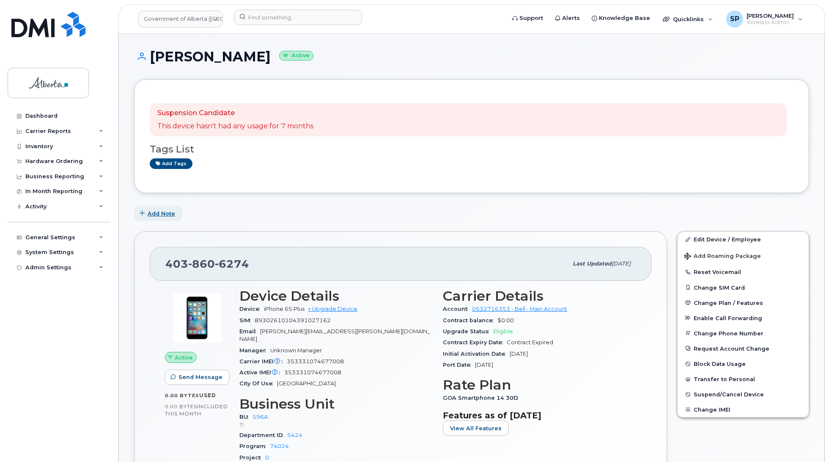
click at [157, 213] on span "Add Note" at bounding box center [162, 213] width 28 height 8
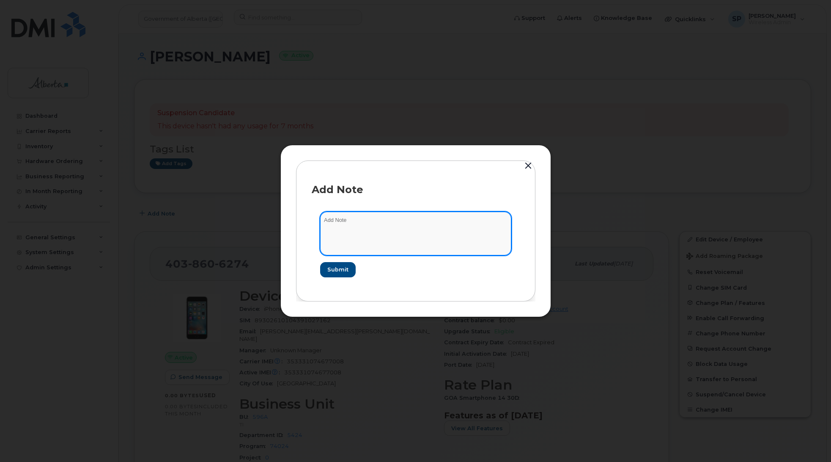
click at [386, 235] on textarea at bounding box center [415, 233] width 191 height 43
paste textarea "SCTASK0841396 Plan Cancel - (1) 4038606274 Repurpose Calgary. Previous user Cin…"
type textarea "SCTASK0841396 Plan Cancel - (1) 4038606274 Repurpose Calgary. Previous user Cin…"
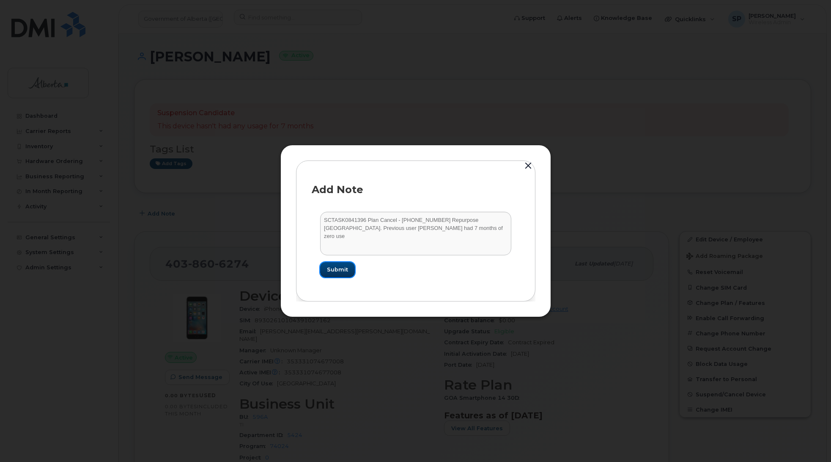
click at [337, 272] on span "Submit" at bounding box center [337, 269] width 21 height 8
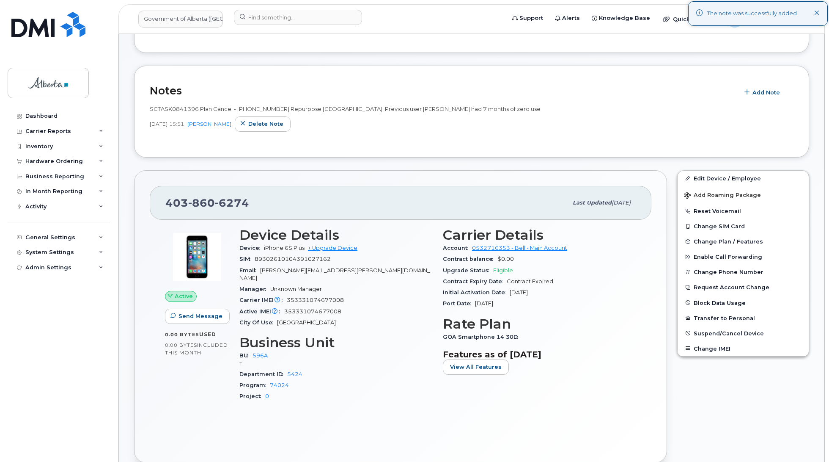
scroll to position [164, 0]
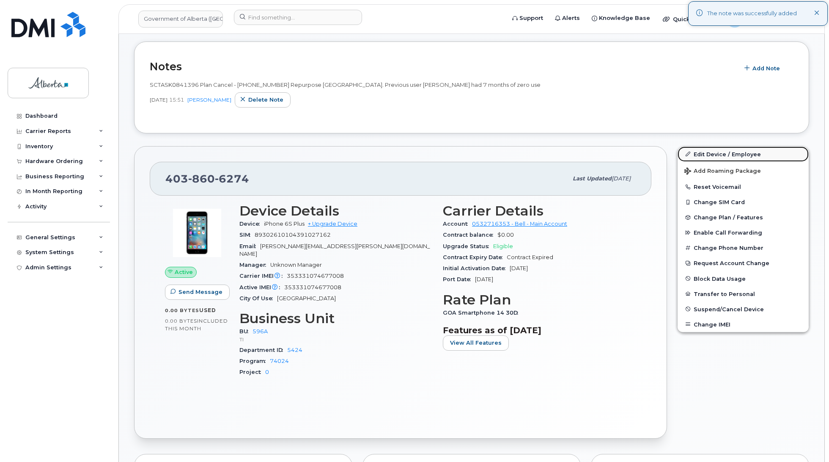
click at [740, 152] on link "Edit Device / Employee" at bounding box center [743, 153] width 131 height 15
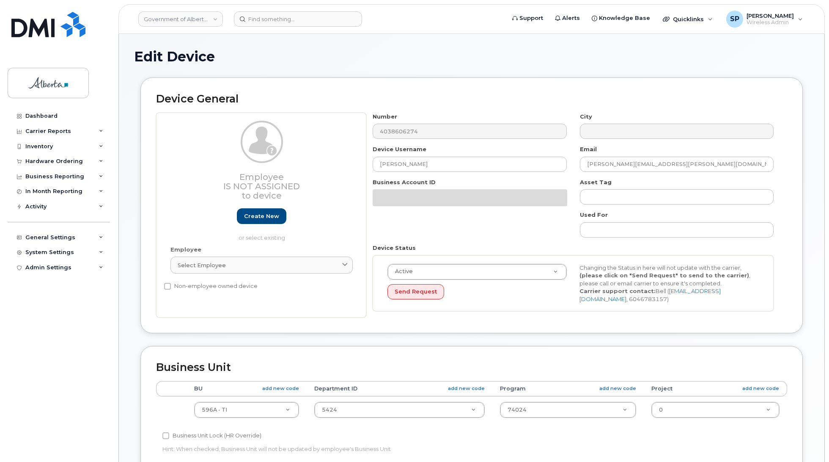
select select "4797729"
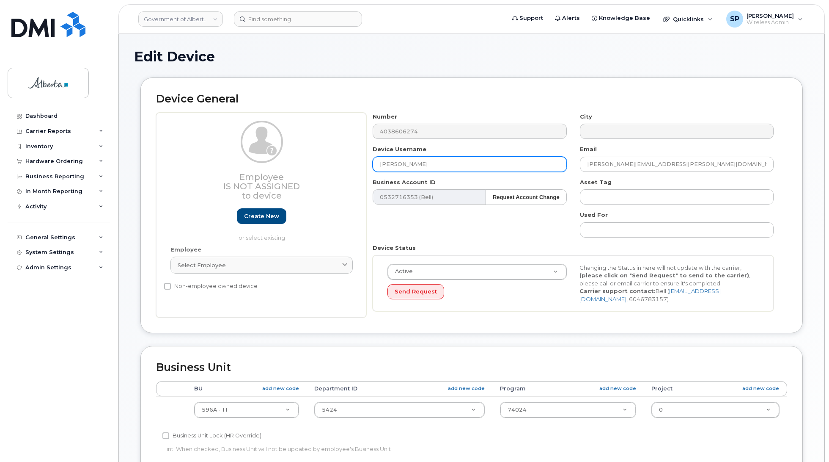
drag, startPoint x: 420, startPoint y: 164, endPoint x: 348, endPoint y: 168, distance: 72.4
click at [348, 168] on div "Employee Is not assigned to device Create new or select existing Employee Selec…" at bounding box center [471, 215] width 631 height 205
type input "Repurpose [GEOGRAPHIC_DATA]"
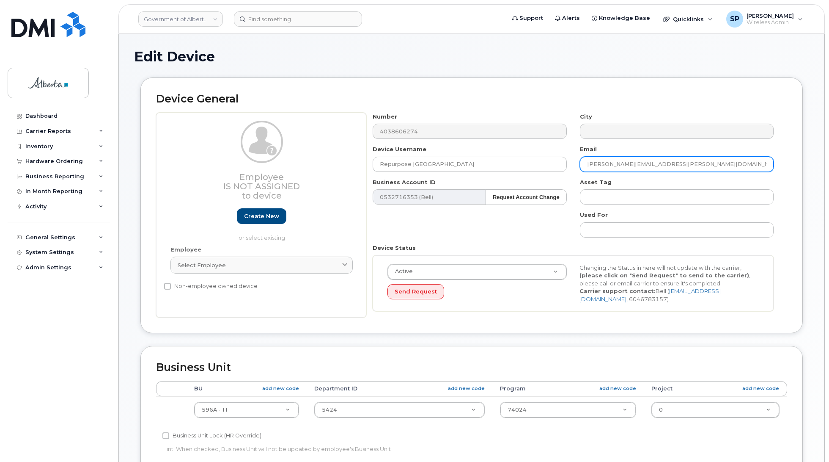
drag, startPoint x: 657, startPoint y: 164, endPoint x: 528, endPoint y: 184, distance: 130.6
click at [528, 184] on div "Number 4038606274 City Device Username Repurpose [GEOGRAPHIC_DATA] Email [PERSO…" at bounding box center [573, 215] width 414 height 205
click at [826, 152] on body "Government of [GEOGRAPHIC_DATA] (GOA) Support Alerts Knowledge Base Quicklinks …" at bounding box center [414, 372] width 829 height 744
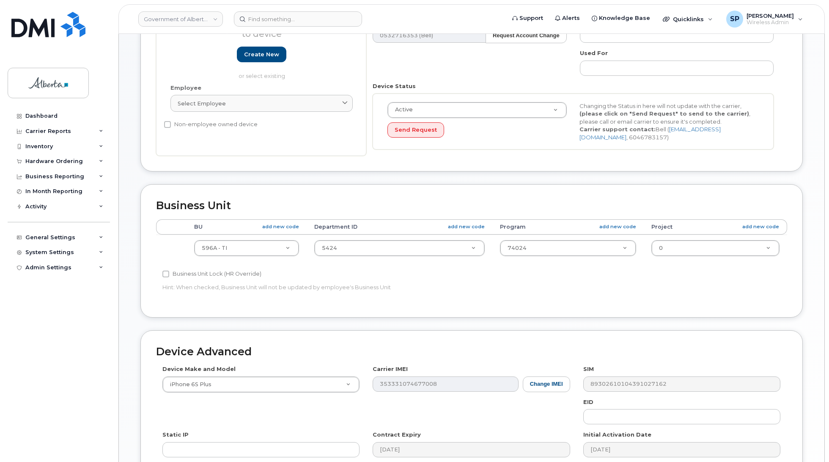
scroll to position [183, 0]
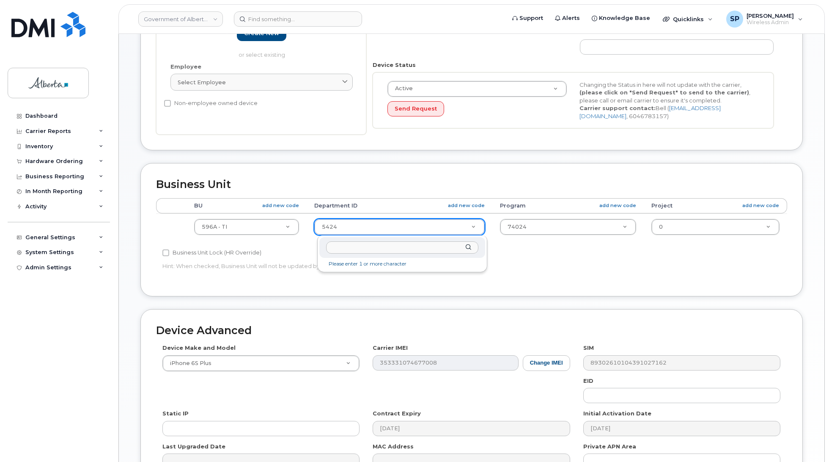
click at [361, 244] on input "text" at bounding box center [402, 247] width 152 height 12
type input "5220"
type input "4802987"
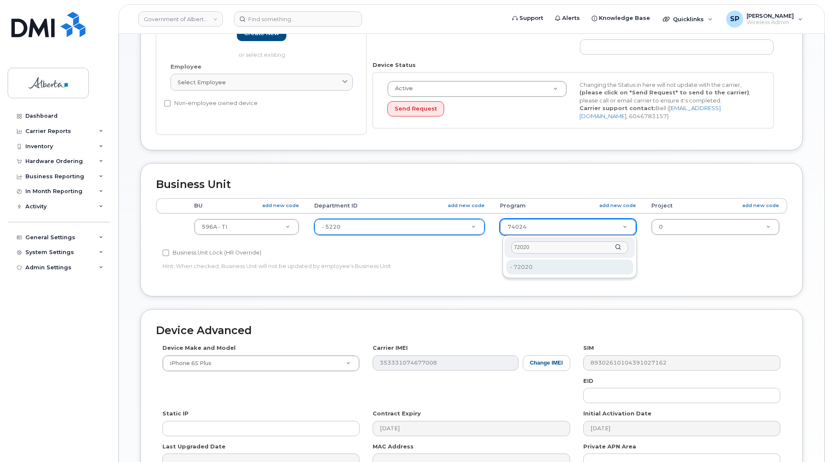
type input "72020"
type input "4803008"
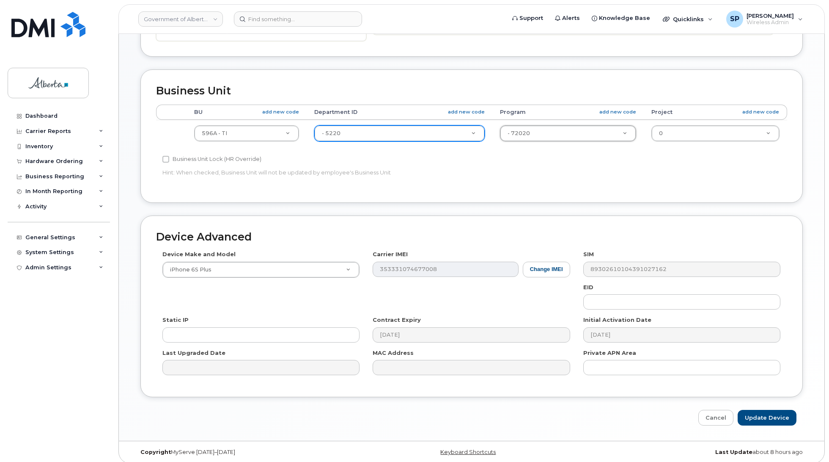
scroll to position [284, 0]
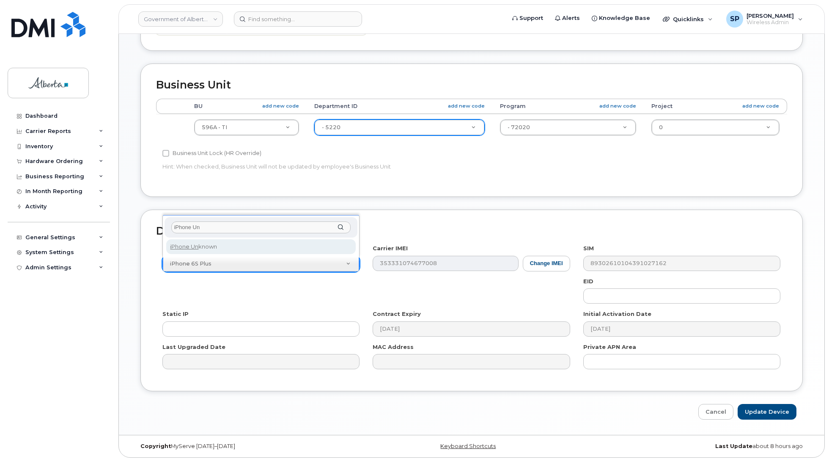
type input "iPhone Un"
select select "185"
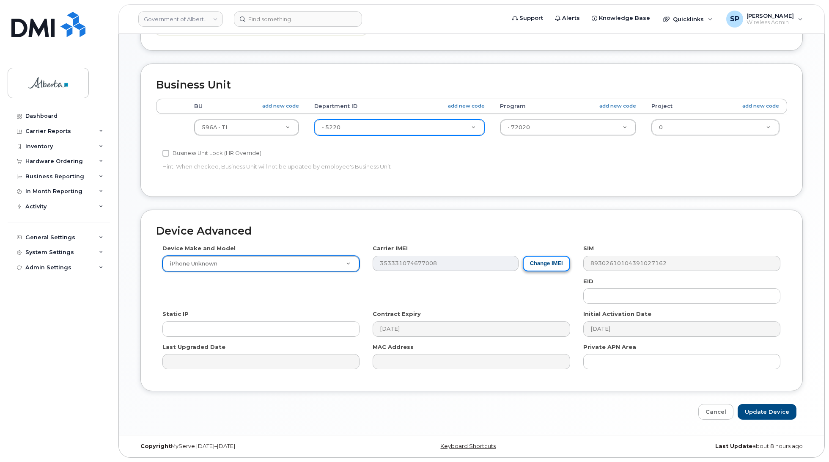
click at [542, 263] on button "Change IMEI" at bounding box center [546, 264] width 47 height 16
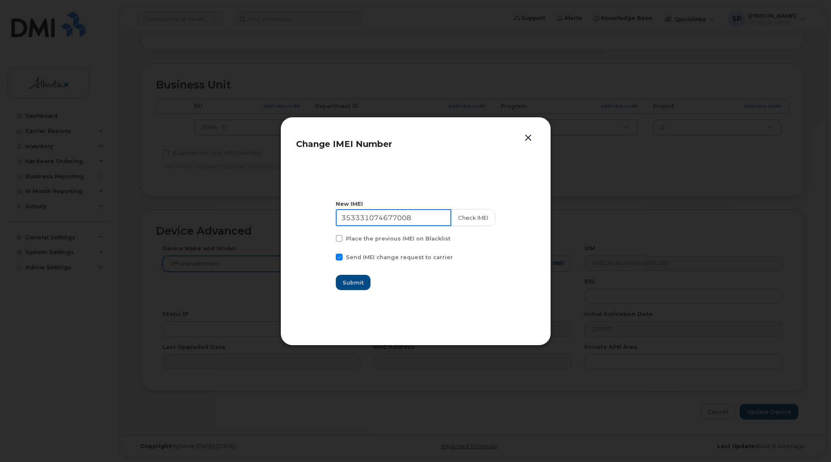
drag, startPoint x: 424, startPoint y: 219, endPoint x: 295, endPoint y: 214, distance: 129.2
click at [295, 214] on div "Change IMEI Number New IMEI 353331074677008 Check IMEI Place the previous IMEI …" at bounding box center [416, 231] width 271 height 228
type input "111111111111111"
click at [364, 280] on span "Submit" at bounding box center [353, 282] width 21 height 8
type input "111111111111111"
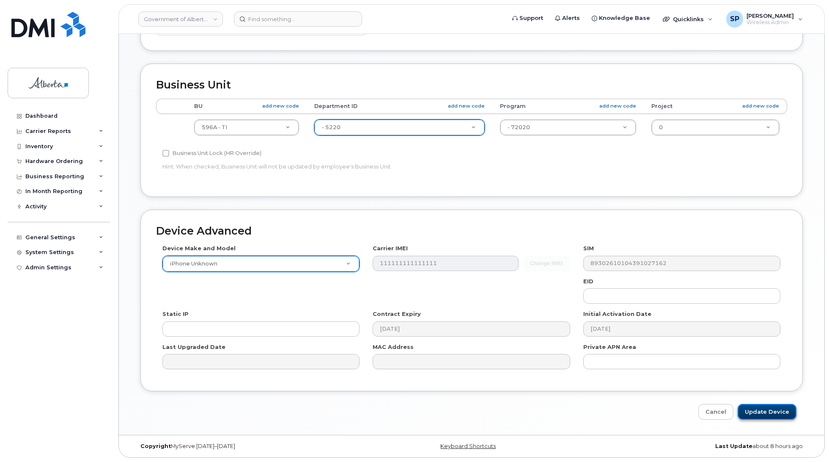
click at [767, 413] on input "Update Device" at bounding box center [767, 412] width 59 height 16
type input "Saving..."
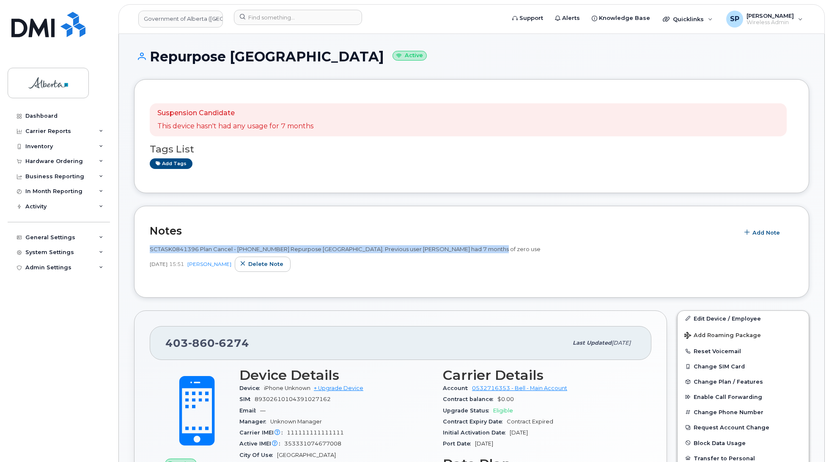
drag, startPoint x: 485, startPoint y: 245, endPoint x: 146, endPoint y: 246, distance: 338.5
click at [146, 246] on div "Notes Add Note SCTASK0841396 Plan Cancel - [PHONE_NUMBER] Repurpose [GEOGRAPHIC…" at bounding box center [471, 252] width 675 height 92
copy span "SCTASK0841396 Plan Cancel - [PHONE_NUMBER] Repurpose [GEOGRAPHIC_DATA]. Previou…"
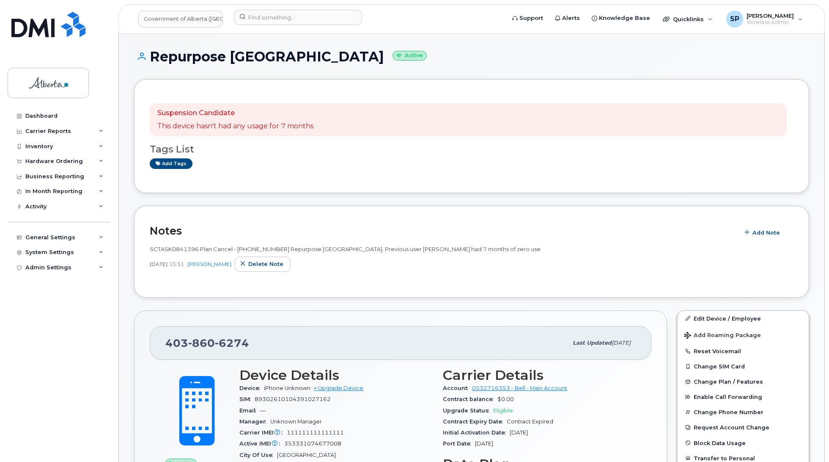
click at [54, 307] on div "Dashboard Carrier Reports Monthly Billing Data Daily Data Pooling Data Behavior…" at bounding box center [60, 278] width 105 height 341
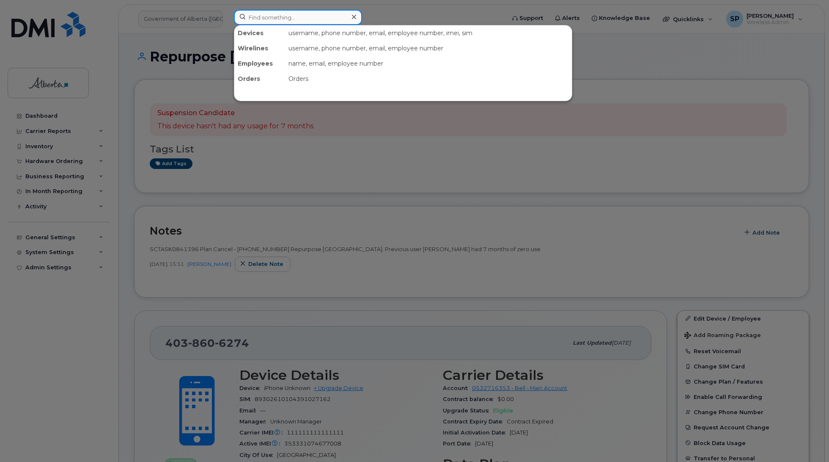
click at [281, 16] on input at bounding box center [298, 17] width 128 height 15
paste input "5878322657"
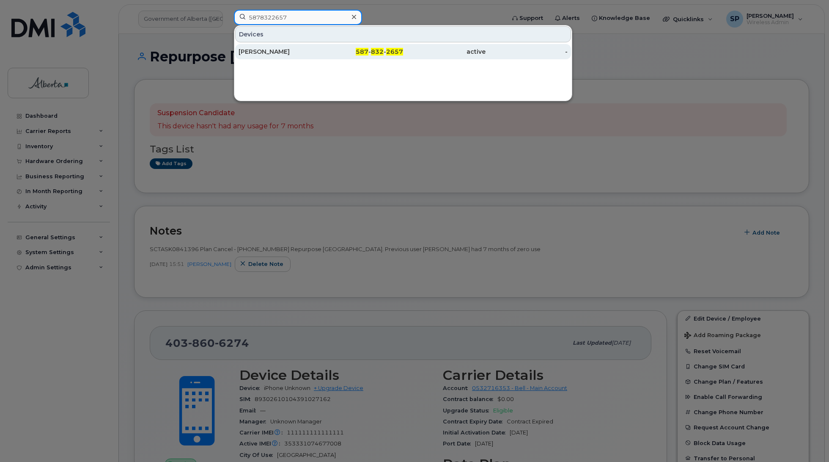
type input "5878322657"
click at [273, 53] on div "Chetan Tewari" at bounding box center [280, 51] width 83 height 8
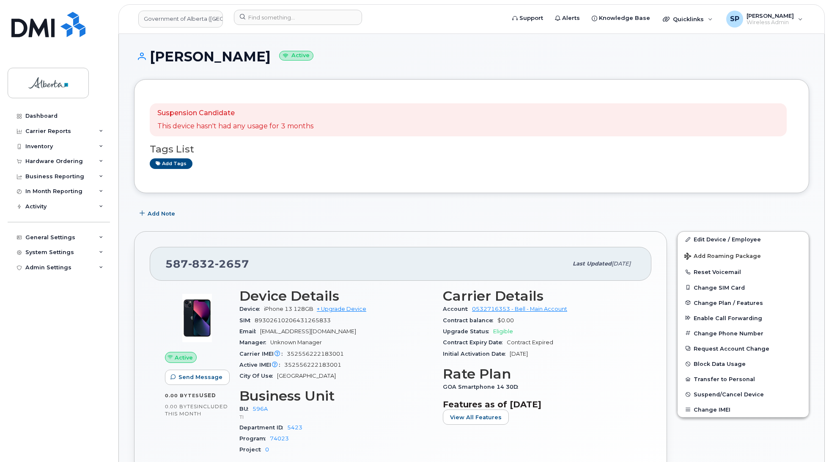
drag, startPoint x: 253, startPoint y: 55, endPoint x: 142, endPoint y: 60, distance: 111.0
click at [142, 60] on h1 "[PERSON_NAME] Active" at bounding box center [471, 56] width 675 height 15
copy h1 "[PERSON_NAME]"
click at [34, 355] on div "Dashboard Carrier Reports Monthly Billing Data Daily Data Pooling Data Behavior…" at bounding box center [60, 278] width 105 height 341
click at [164, 213] on span "Add Note" at bounding box center [162, 213] width 28 height 8
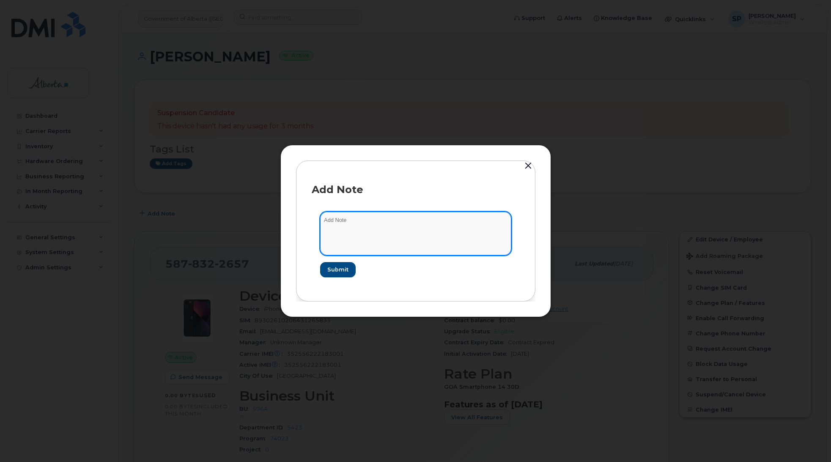
click at [358, 219] on textarea at bounding box center [415, 233] width 191 height 43
paste textarea "SCTASK0841396 Plan Cancel - [PHONE_NUMBER] Repurpose [GEOGRAPHIC_DATA]. Previou…"
type textarea "SCTASK0841396 Plan Cancel - [PHONE_NUMBER] Repurpose [GEOGRAPHIC_DATA]. Previou…"
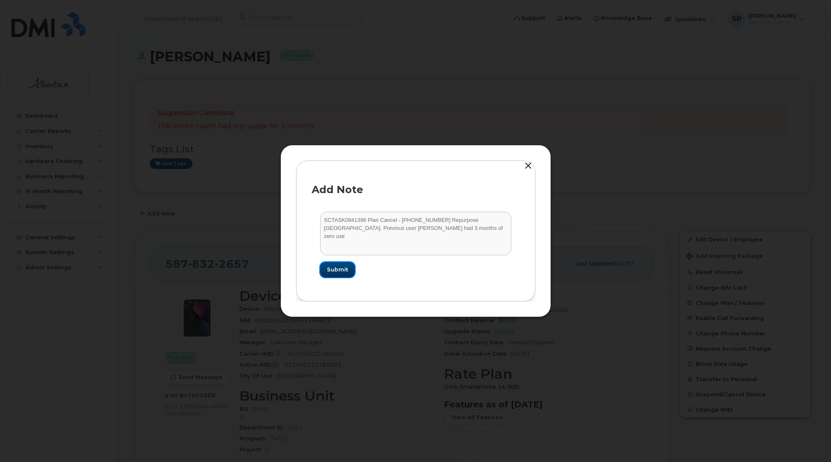
click at [339, 267] on span "Submit" at bounding box center [337, 269] width 21 height 8
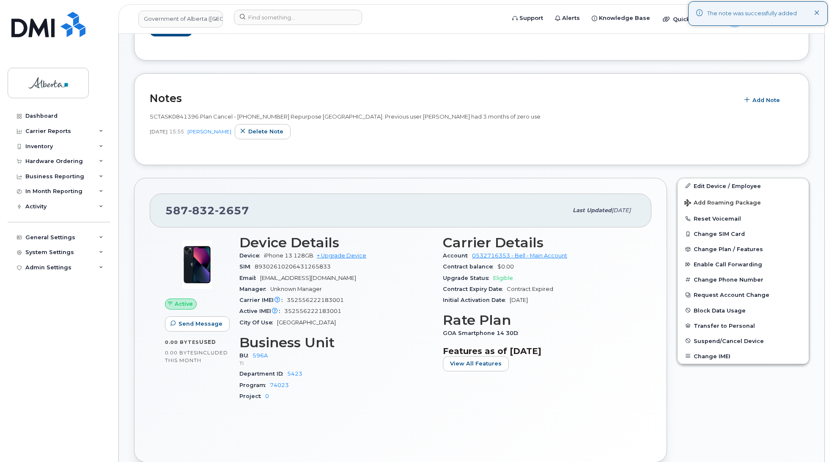
scroll to position [245, 0]
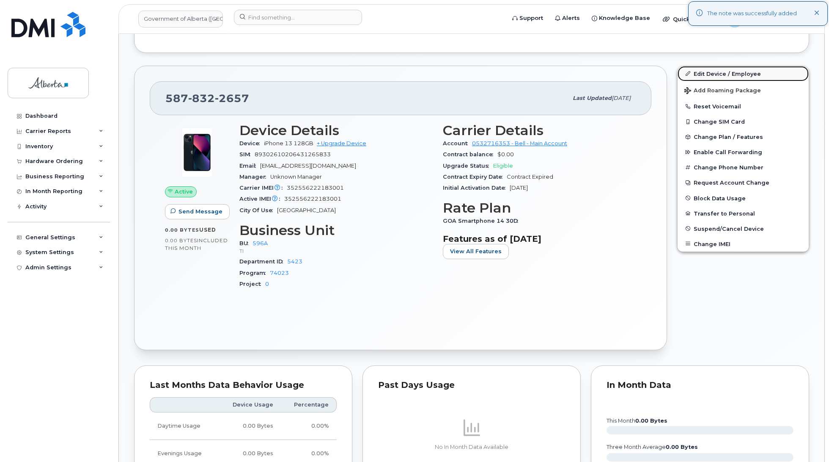
click at [713, 74] on link "Edit Device / Employee" at bounding box center [743, 73] width 131 height 15
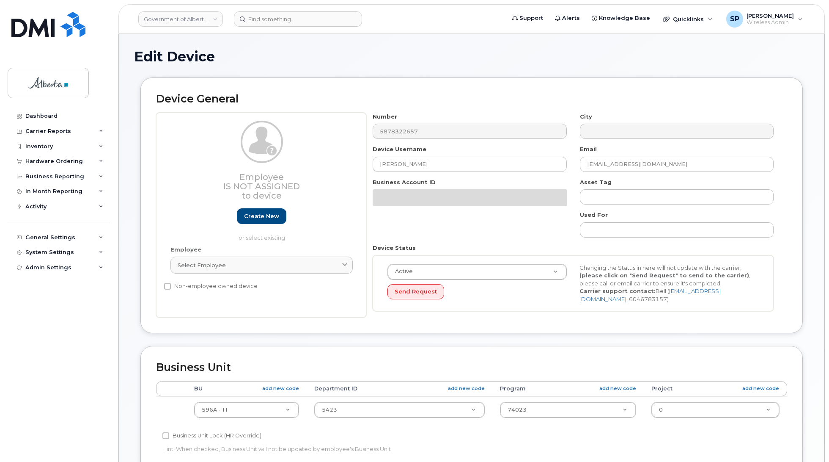
select select "4797729"
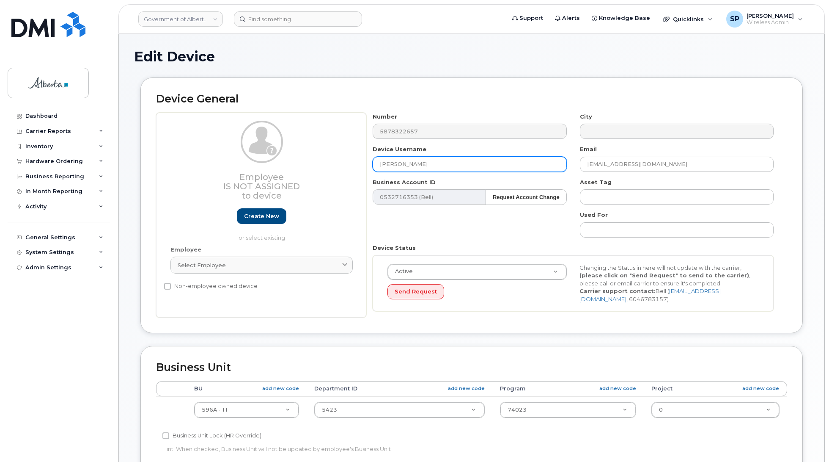
drag, startPoint x: 443, startPoint y: 163, endPoint x: 345, endPoint y: 164, distance: 97.3
click at [345, 164] on div "Employee Is not assigned to device Create new or select existing Employee Selec…" at bounding box center [471, 215] width 631 height 205
type input "Repurpose Calgary"
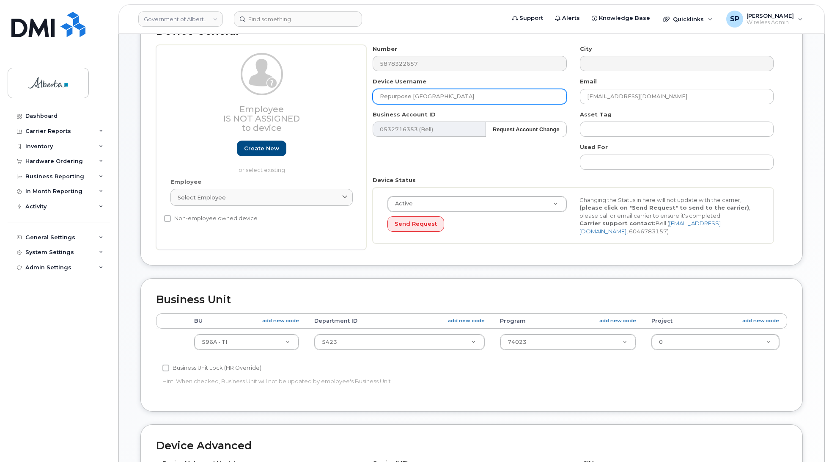
scroll to position [68, 0]
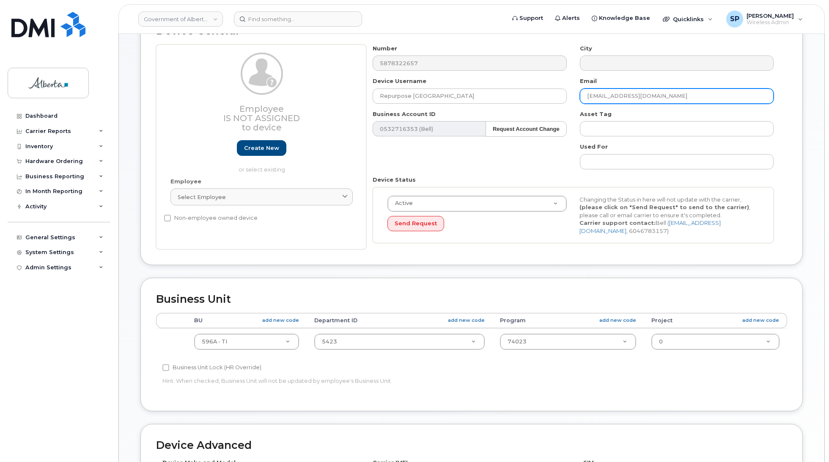
drag, startPoint x: 672, startPoint y: 90, endPoint x: 556, endPoint y: 105, distance: 116.5
click at [556, 105] on div "Number 5878322657 City Device Username Repurpose Calgary Email Chetan.Tewari@go…" at bounding box center [573, 146] width 414 height 205
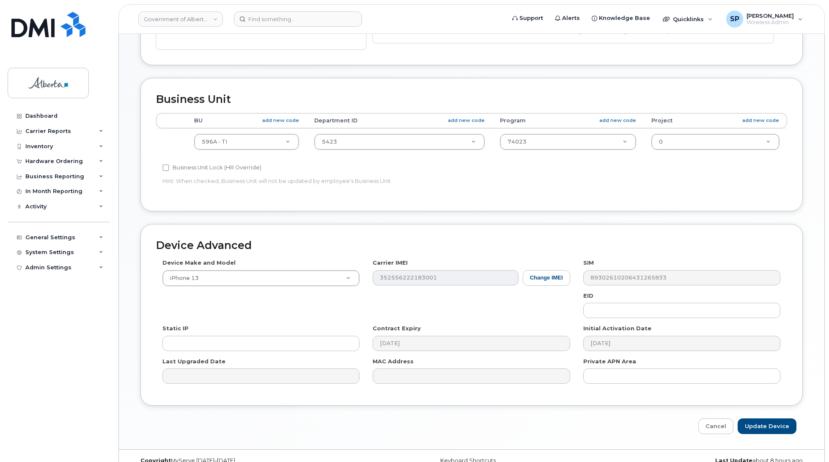
scroll to position [284, 0]
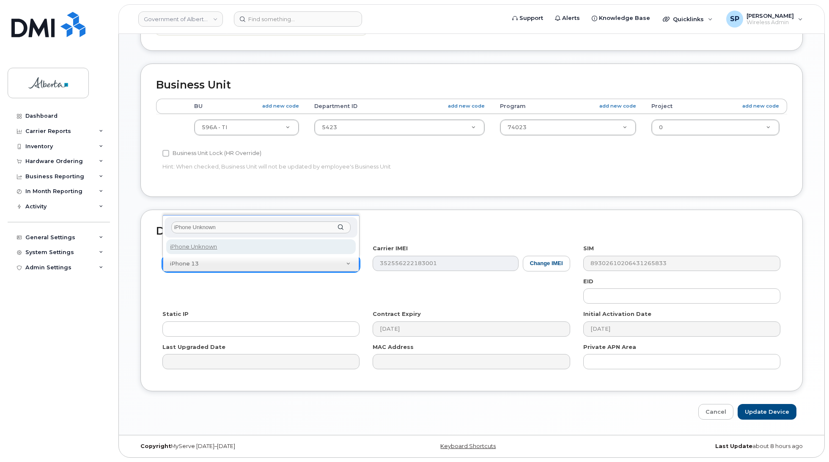
type input "iPhone Unknown"
select select "185"
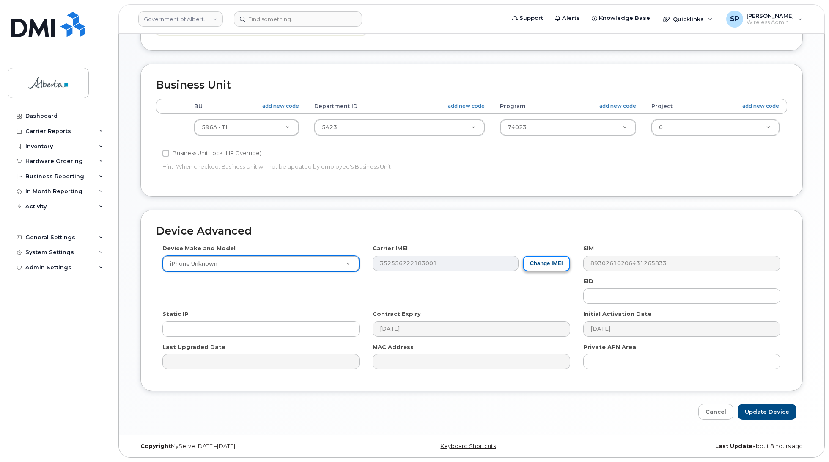
click at [550, 262] on button "Change IMEI" at bounding box center [546, 264] width 47 height 16
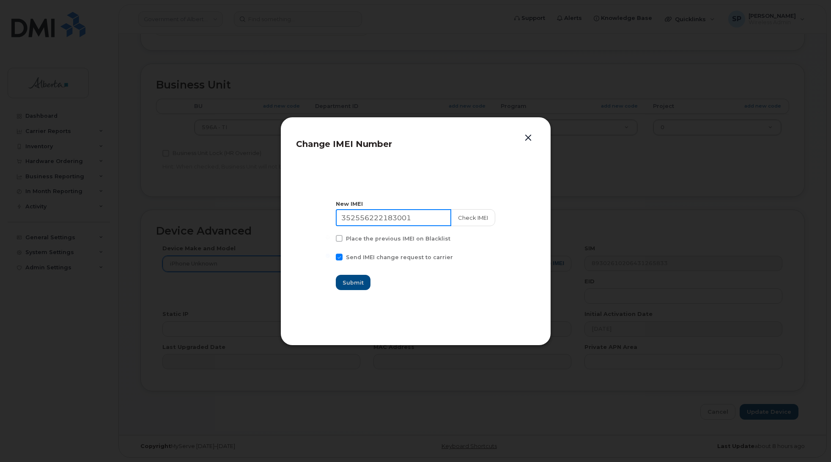
drag, startPoint x: 426, startPoint y: 219, endPoint x: 311, endPoint y: 223, distance: 115.2
click at [311, 223] on section "New IMEI 352556222183001 Check IMEI Place the previous IMEI on Blacklist Send I…" at bounding box center [415, 244] width 239 height 169
type input "111111111111111"
click at [358, 284] on span "Submit" at bounding box center [353, 282] width 21 height 8
type input "111111111111111"
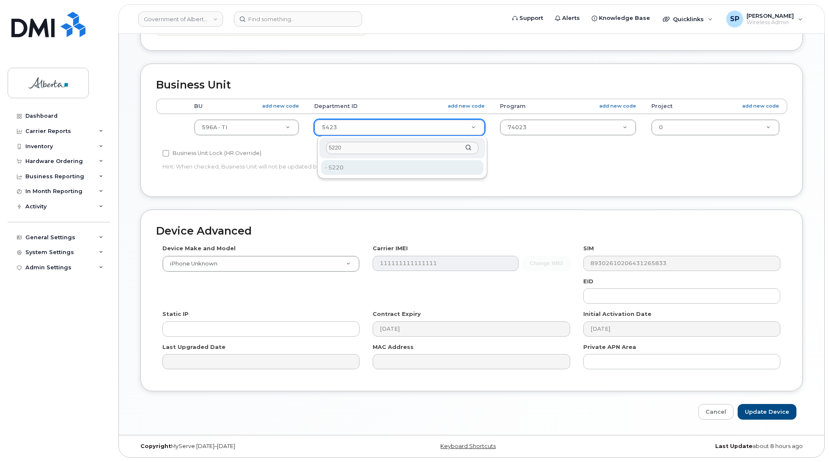
type input "5220"
type input "4802987"
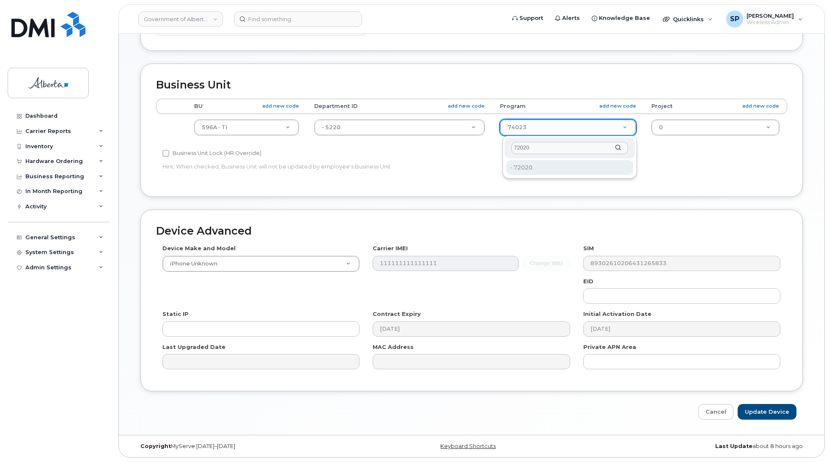
type input "72020"
type input "4803008"
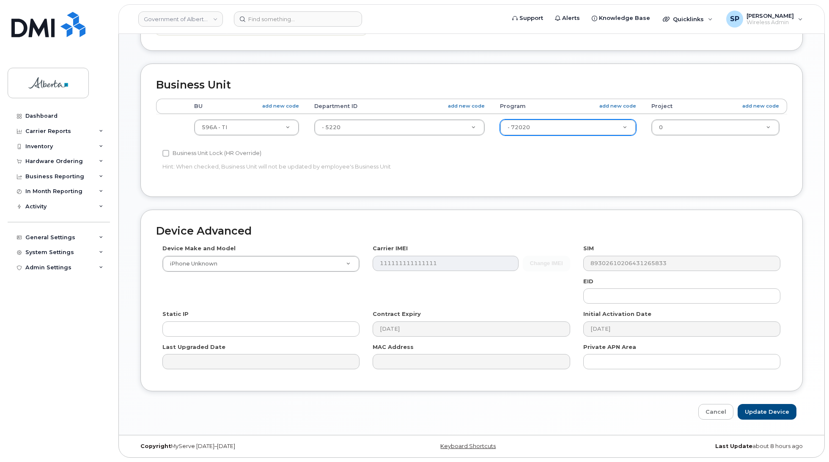
drag, startPoint x: 828, startPoint y: 215, endPoint x: 827, endPoint y: 171, distance: 44.0
click at [827, 171] on body "Government of Alberta (GOA) Support Alerts Knowledge Base Quicklinks Suspend / …" at bounding box center [414, 90] width 829 height 744
click at [769, 410] on input "Update Device" at bounding box center [767, 412] width 59 height 16
type input "Saving..."
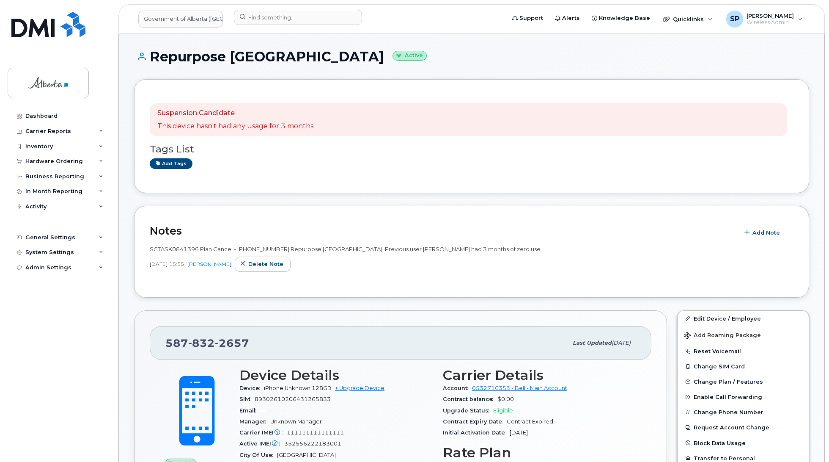
click at [7, 250] on div "Dashboard Carrier Reports Monthly Billing Data Daily Data Pooling Data Behavior…" at bounding box center [57, 231] width 115 height 462
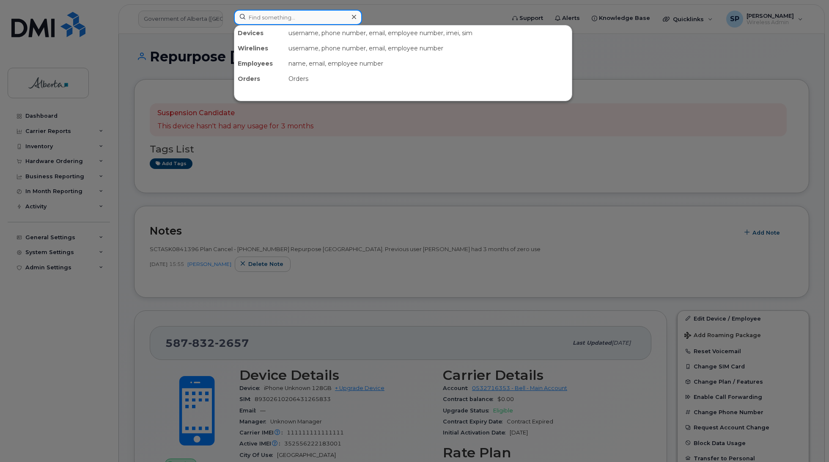
click at [274, 18] on input at bounding box center [298, 17] width 128 height 15
paste input "7802429259"
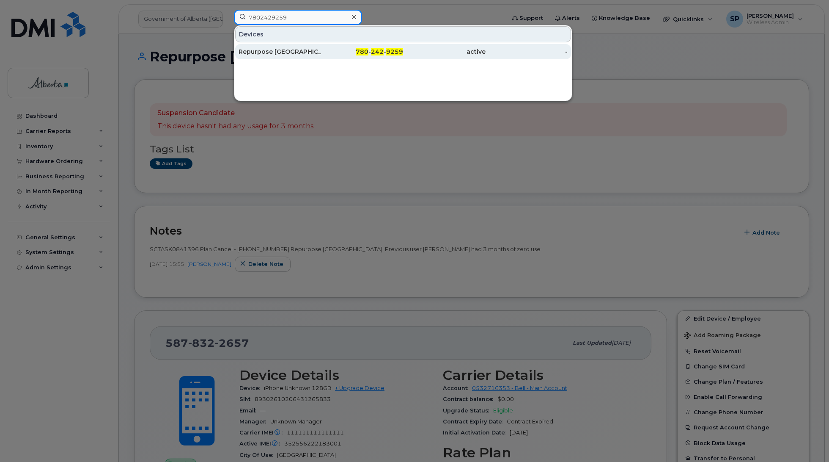
type input "7802429259"
click at [292, 52] on div "Repurpose [GEOGRAPHIC_DATA]" at bounding box center [280, 51] width 83 height 8
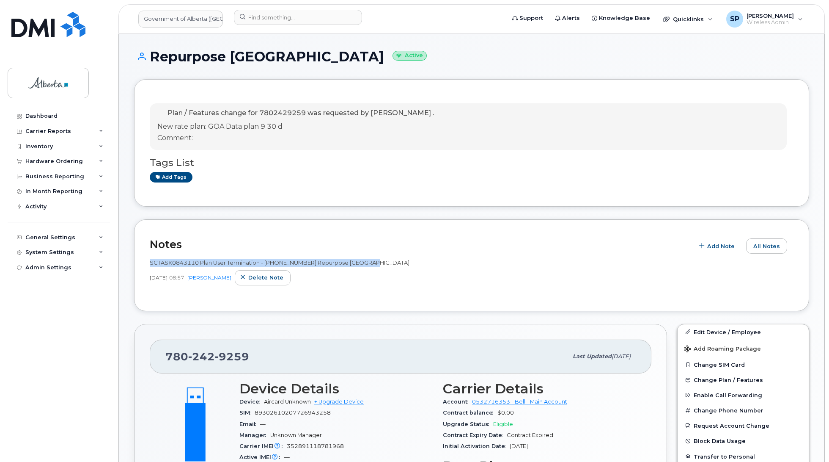
drag, startPoint x: 382, startPoint y: 259, endPoint x: 115, endPoint y: 263, distance: 267.0
copy span "SCTASK0843110 Plan User Termination - [PHONE_NUMBER] Repurpose [GEOGRAPHIC_DATA]"
click at [294, 264] on span "SCTASK0843110 Plan User Termination - [PHONE_NUMBER] Repurpose [GEOGRAPHIC_DATA]" at bounding box center [280, 262] width 260 height 7
drag, startPoint x: 307, startPoint y: 112, endPoint x: 259, endPoint y: 117, distance: 48.9
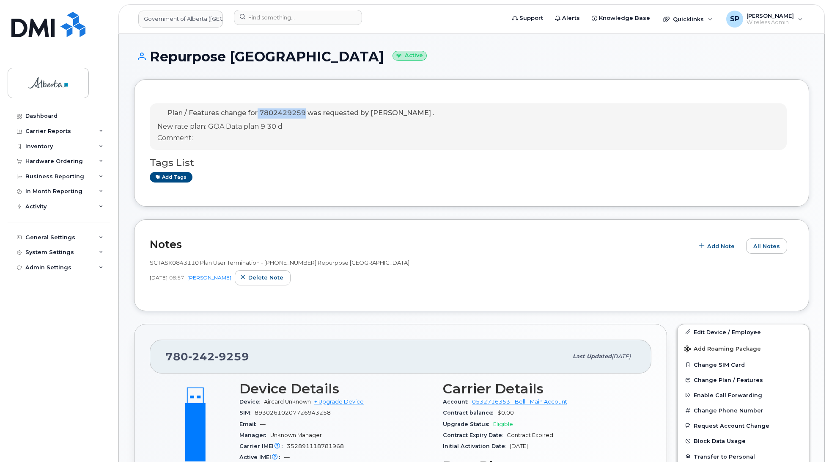
click at [259, 117] on p "Plan / Features change for 7802429259 was requested by [PERSON_NAME] ." at bounding box center [295, 113] width 277 height 10
copy span "7802429259"
click at [39, 327] on div "Dashboard Carrier Reports Monthly Billing Data Daily Data Pooling Data Behavior…" at bounding box center [60, 278] width 105 height 341
drag, startPoint x: 376, startPoint y: 261, endPoint x: 151, endPoint y: 261, distance: 225.1
click at [151, 261] on span "SCTASK0843110 Plan User Termination - [PHONE_NUMBER] Repurpose [GEOGRAPHIC_DATA]" at bounding box center [280, 262] width 260 height 7
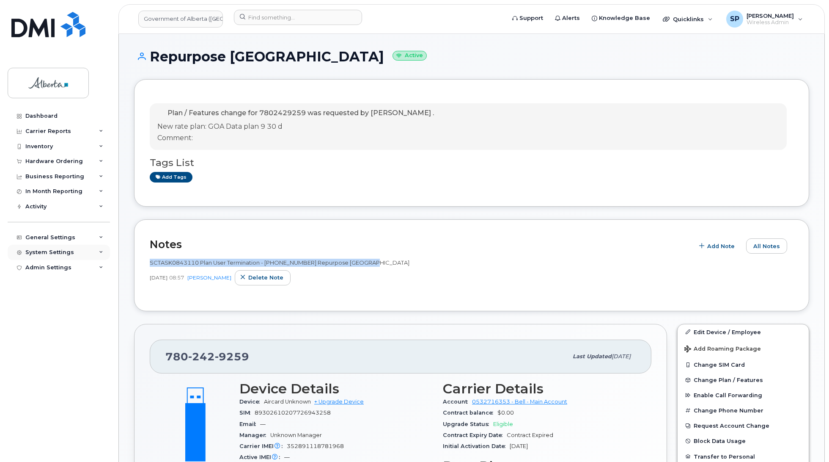
copy span "SCTASK0843110 Plan User Termination - [PHONE_NUMBER] Repurpose [GEOGRAPHIC_DATA]"
click at [200, 264] on span "SCTASK0843110 Plan User Termination - [PHONE_NUMBER] Repurpose [GEOGRAPHIC_DATA]" at bounding box center [280, 262] width 260 height 7
drag, startPoint x: 199, startPoint y: 263, endPoint x: 149, endPoint y: 265, distance: 50.0
click at [150, 265] on span "SCTASK0843110 Plan User Termination - [PHONE_NUMBER] Repurpose [GEOGRAPHIC_DATA]" at bounding box center [280, 262] width 260 height 7
copy span "SCTASK0843110"
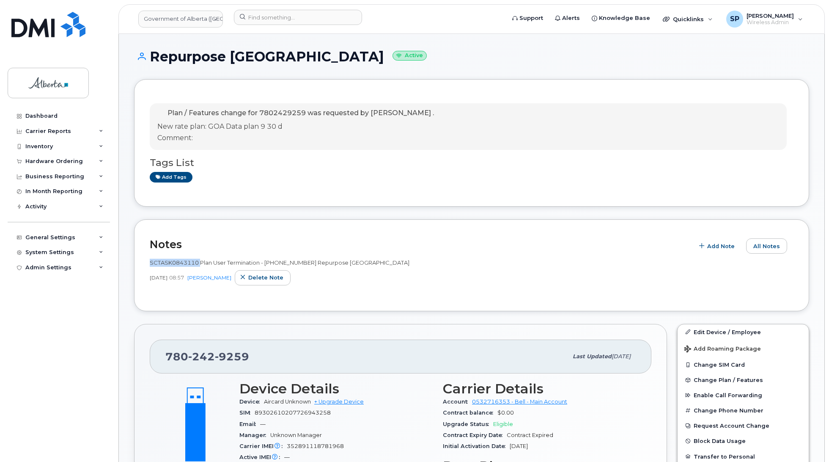
click at [186, 262] on span "SCTASK0843110 Plan User Termination - [PHONE_NUMBER] Repurpose [GEOGRAPHIC_DATA]" at bounding box center [280, 262] width 260 height 7
drag, startPoint x: 198, startPoint y: 263, endPoint x: 149, endPoint y: 259, distance: 48.4
click at [150, 259] on span "SCTASK0843110 Plan User Termination - [PHONE_NUMBER] Repurpose [GEOGRAPHIC_DATA]" at bounding box center [280, 262] width 260 height 7
copy span "SCTASK0843110"
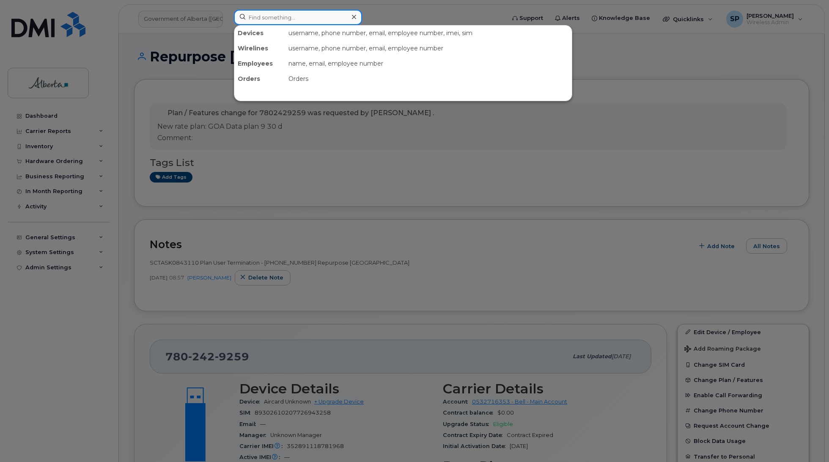
click at [265, 14] on input at bounding box center [298, 17] width 128 height 15
paste input "5873857248"
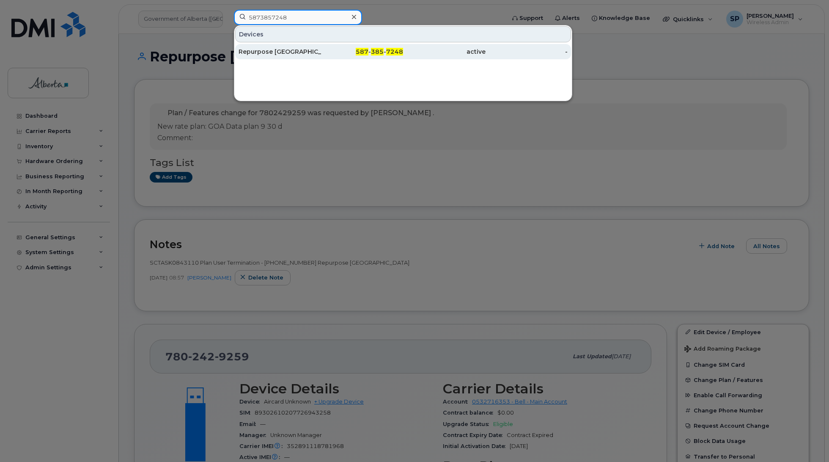
type input "5873857248"
click at [274, 53] on div "Repurpose [GEOGRAPHIC_DATA]" at bounding box center [280, 51] width 83 height 8
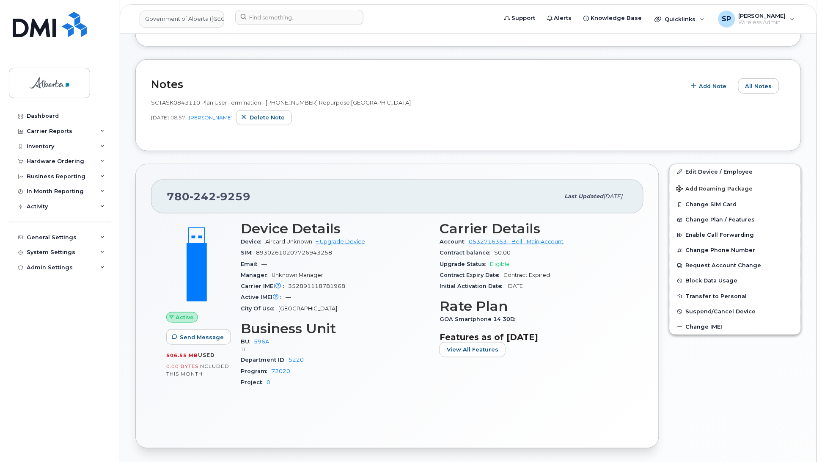
scroll to position [201, 0]
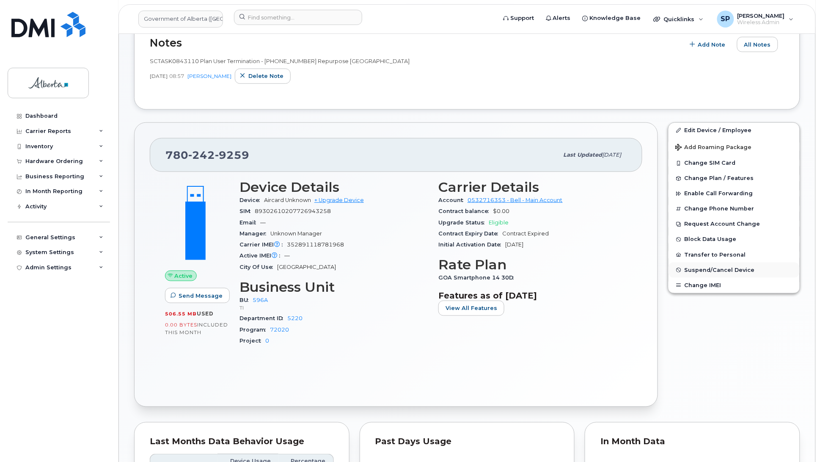
click at [701, 267] on span "Suspend/Cancel Device" at bounding box center [720, 270] width 70 height 6
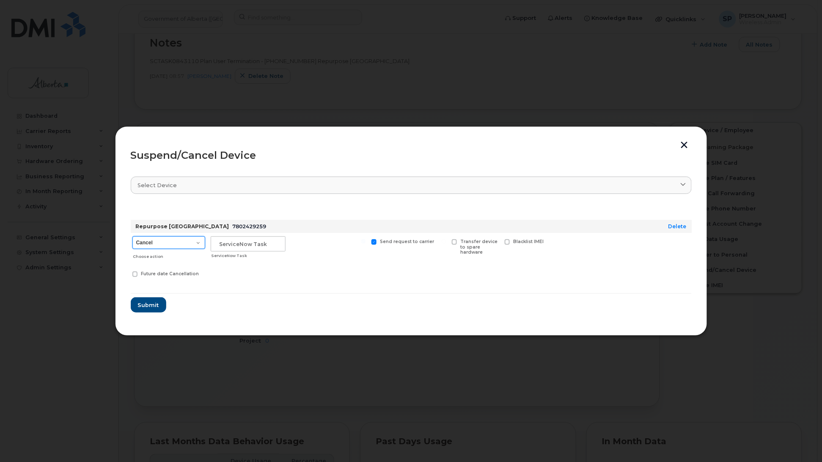
click at [156, 243] on select "Cancel Suspend - Extend Suspension Suspend - Reduced Rate Suspend - Lost Device…" at bounding box center [168, 242] width 73 height 13
select select "[object Object]"
click at [132, 236] on select "Cancel Suspend - Extend Suspension Suspend - Reduced Rate Suspend - Lost Device…" at bounding box center [168, 242] width 73 height 13
click at [209, 246] on div "ServiceNow Task" at bounding box center [248, 248] width 78 height 30
click at [211, 243] on input "text" at bounding box center [248, 243] width 75 height 15
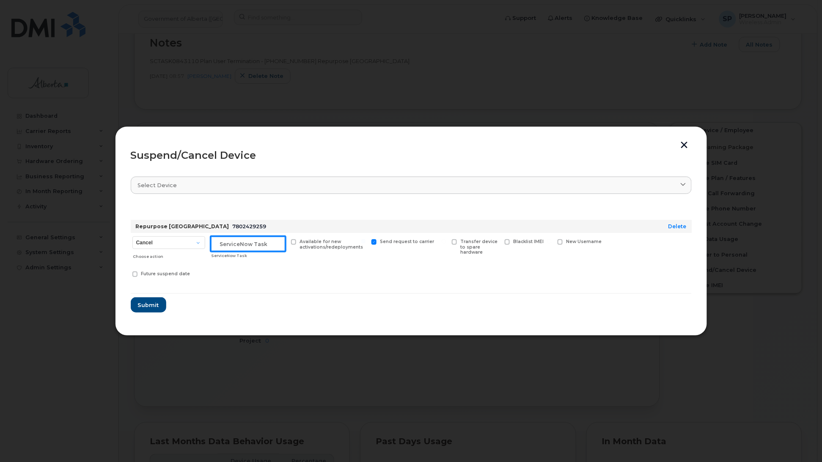
paste input "SCTASK0843110"
type input "SCTASK0843110 Suspend"
click at [154, 305] on span "Submit" at bounding box center [148, 305] width 21 height 8
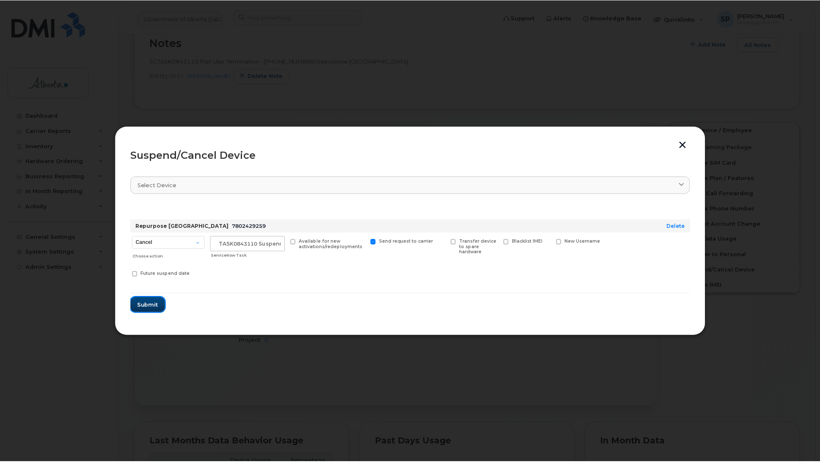
scroll to position [0, 0]
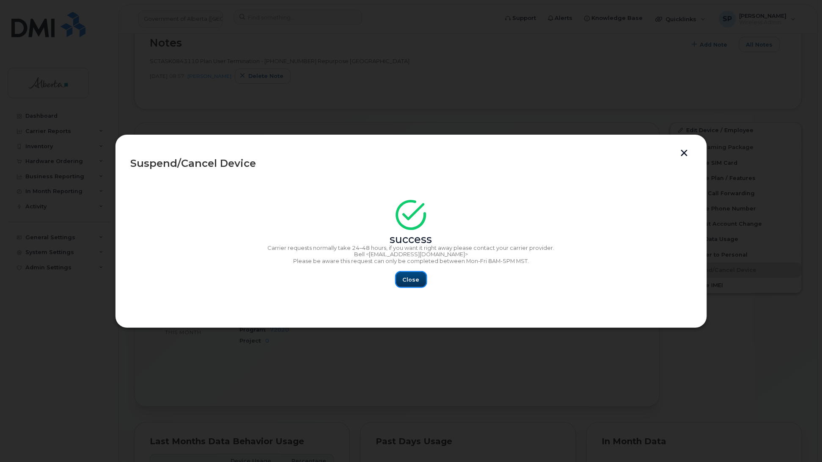
click at [418, 274] on button "Close" at bounding box center [411, 279] width 30 height 15
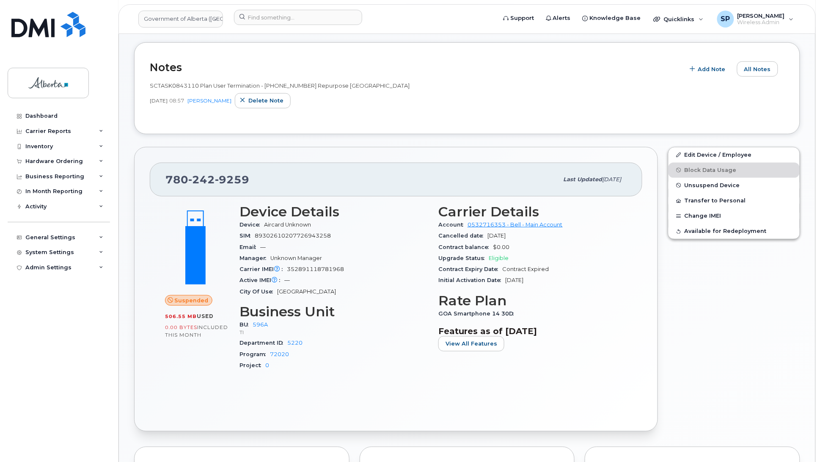
scroll to position [206, 0]
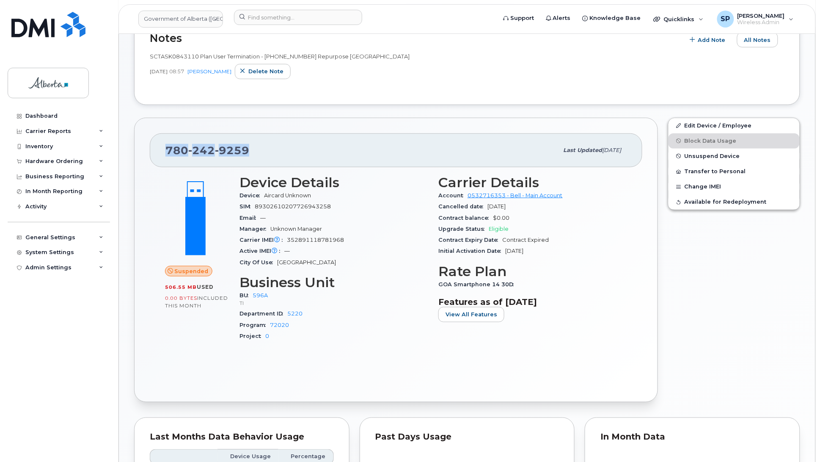
drag, startPoint x: 248, startPoint y: 150, endPoint x: 161, endPoint y: 151, distance: 86.3
click at [161, 151] on div "780 242 9259 Last updated Sep 09, 2025" at bounding box center [396, 150] width 493 height 34
copy span "780 242 9259"
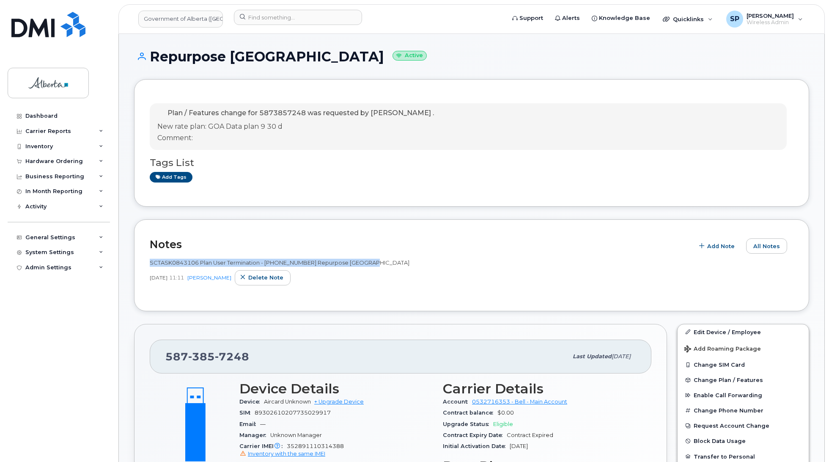
drag, startPoint x: 378, startPoint y: 263, endPoint x: 145, endPoint y: 264, distance: 232.7
click at [145, 264] on div "Notes Add Note All Notes SCTASK0843106 Plan User Termination - (1) 5873857248 R…" at bounding box center [471, 265] width 675 height 92
copy span "SCTASK0843106 Plan User Termination - [PHONE_NUMBER] Repurpose [GEOGRAPHIC_DATA]"
click at [195, 263] on span "SCTASK0843106 Plan User Termination - [PHONE_NUMBER] Repurpose [GEOGRAPHIC_DATA]" at bounding box center [280, 262] width 260 height 7
drag, startPoint x: 197, startPoint y: 261, endPoint x: 149, endPoint y: 262, distance: 47.8
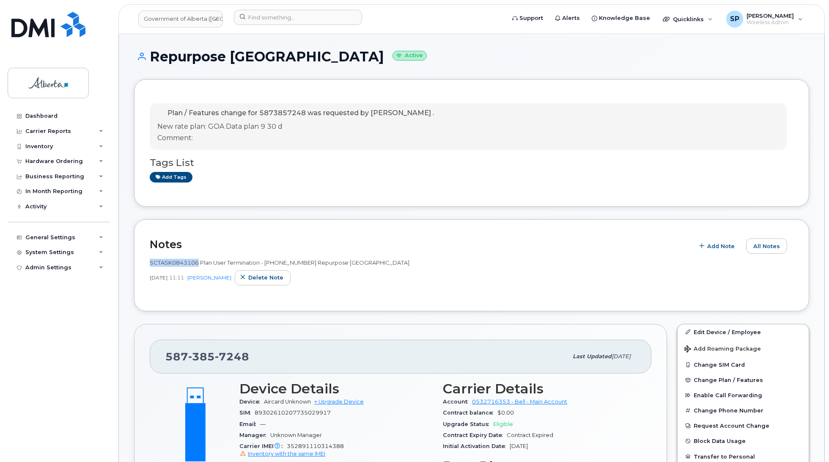
click at [150, 262] on span "SCTASK0843106 Plan User Termination - [PHONE_NUMBER] Repurpose [GEOGRAPHIC_DATA]" at bounding box center [280, 262] width 260 height 7
copy span "SCTASK0843106"
drag, startPoint x: 252, startPoint y: 354, endPoint x: 156, endPoint y: 359, distance: 96.6
click at [156, 359] on div "587 385 7248 Last updated Sep 09, 2025" at bounding box center [401, 356] width 502 height 34
copy span "587 385 7248"
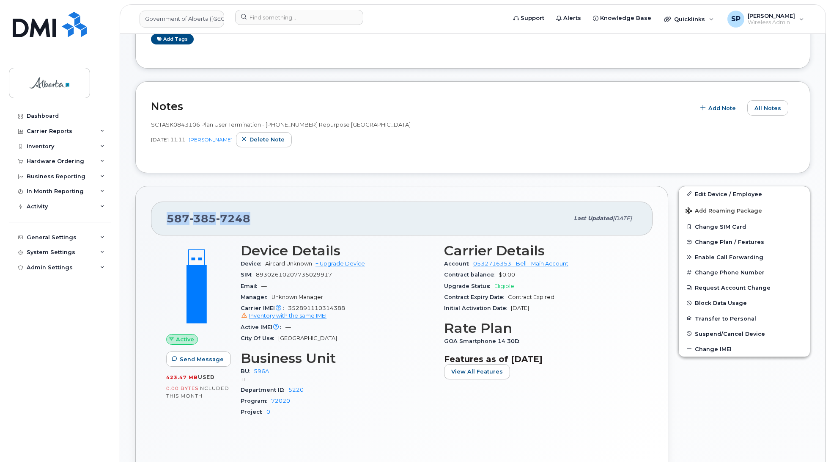
scroll to position [165, 0]
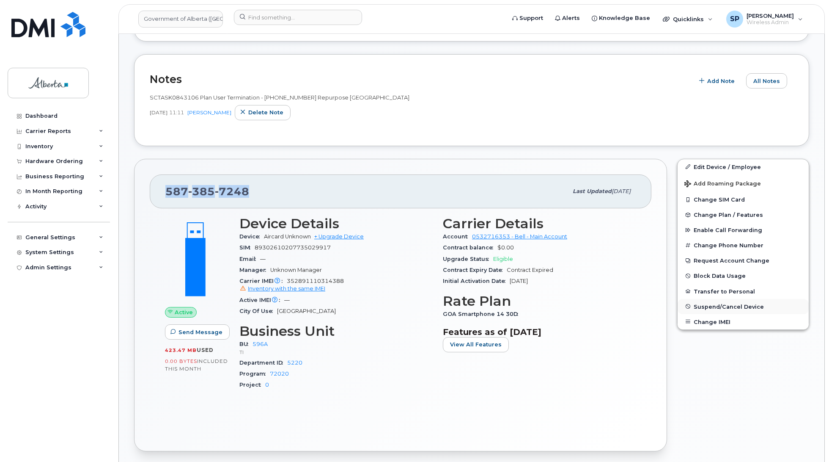
click at [716, 308] on span "Suspend/Cancel Device" at bounding box center [729, 306] width 70 height 6
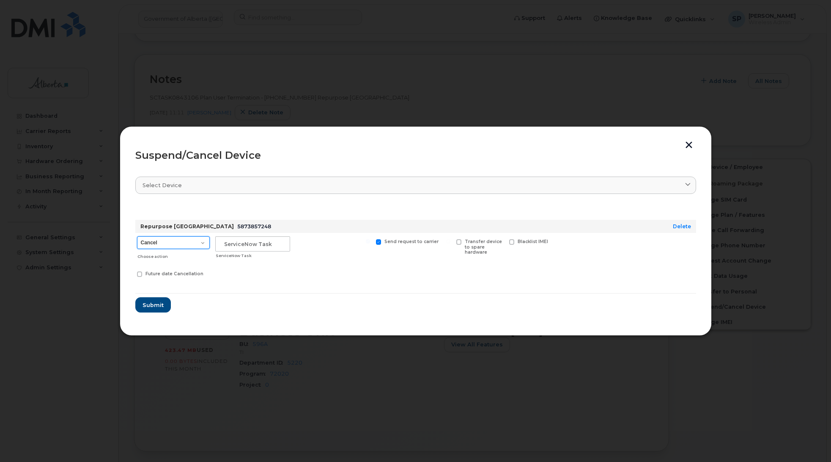
click at [179, 238] on select "Cancel Suspend - Extend Suspension Suspend - Reduced Rate Suspend - Lost Device…" at bounding box center [173, 242] width 73 height 13
select select "[object Object]"
click at [137, 236] on select "Cancel Suspend - Extend Suspension Suspend - Reduced Rate Suspend - Lost Device…" at bounding box center [173, 242] width 73 height 13
click at [229, 243] on input "text" at bounding box center [252, 243] width 75 height 15
paste input "SCTASK0843106"
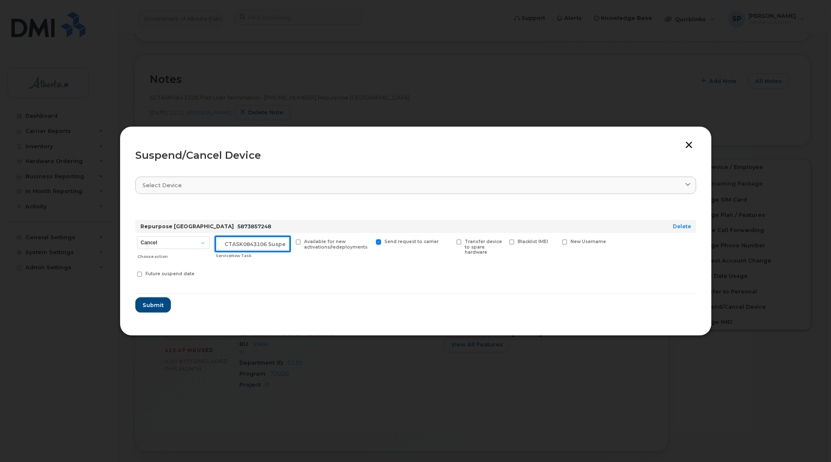
scroll to position [0, 7]
type input "SCTASK0843106 Suspend"
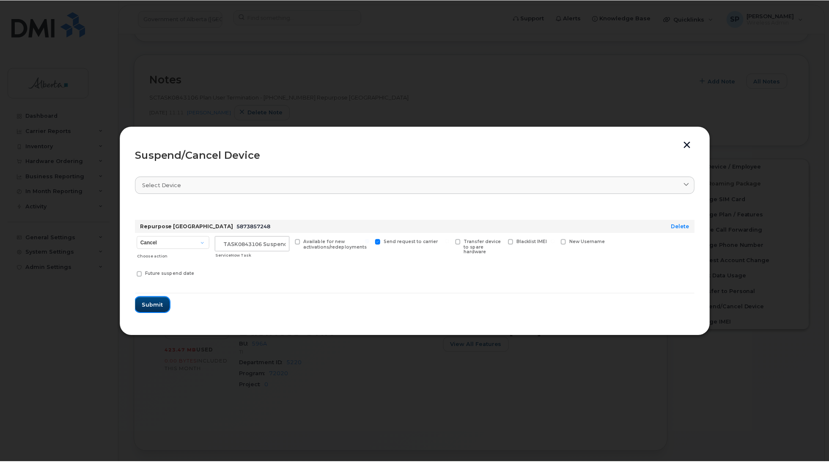
scroll to position [0, 0]
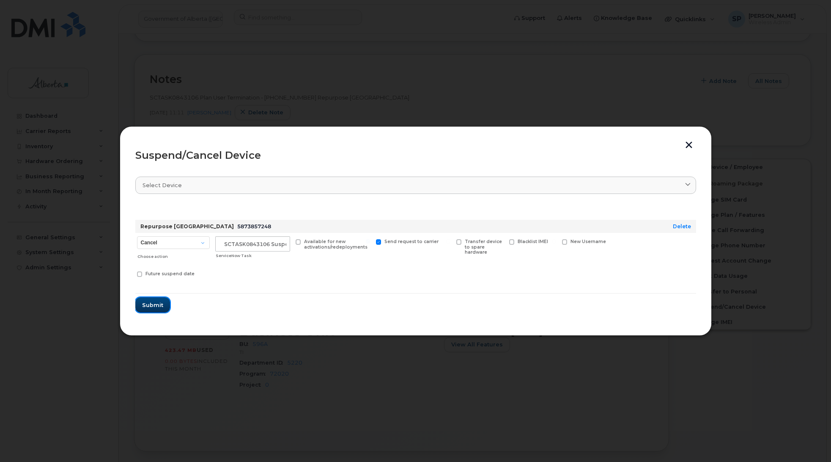
click at [148, 303] on span "Submit" at bounding box center [152, 305] width 21 height 8
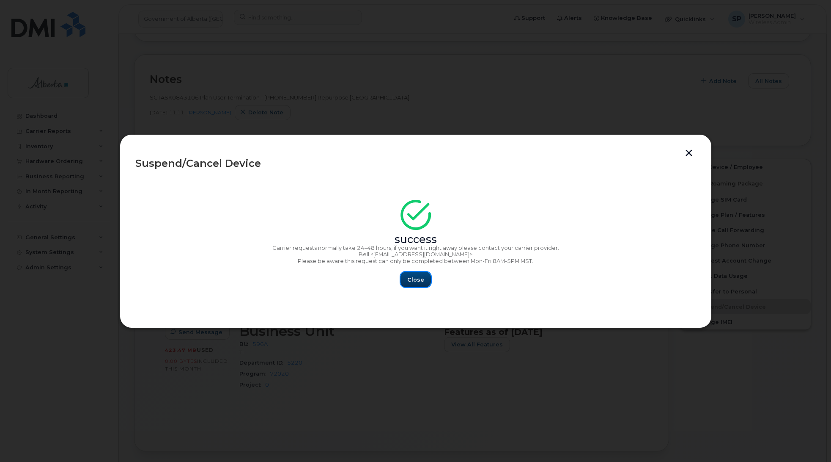
click at [419, 281] on span "Close" at bounding box center [415, 279] width 17 height 8
